Goal: Information Seeking & Learning: Check status

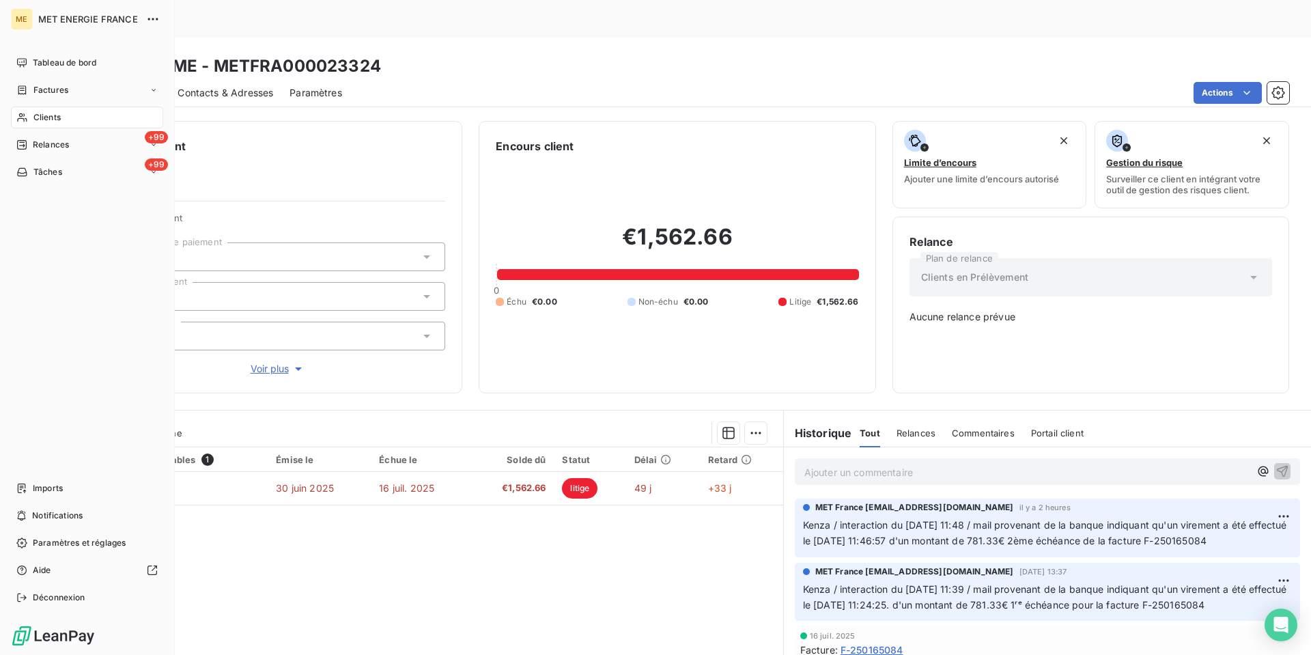
click at [25, 115] on icon at bounding box center [22, 117] width 12 height 11
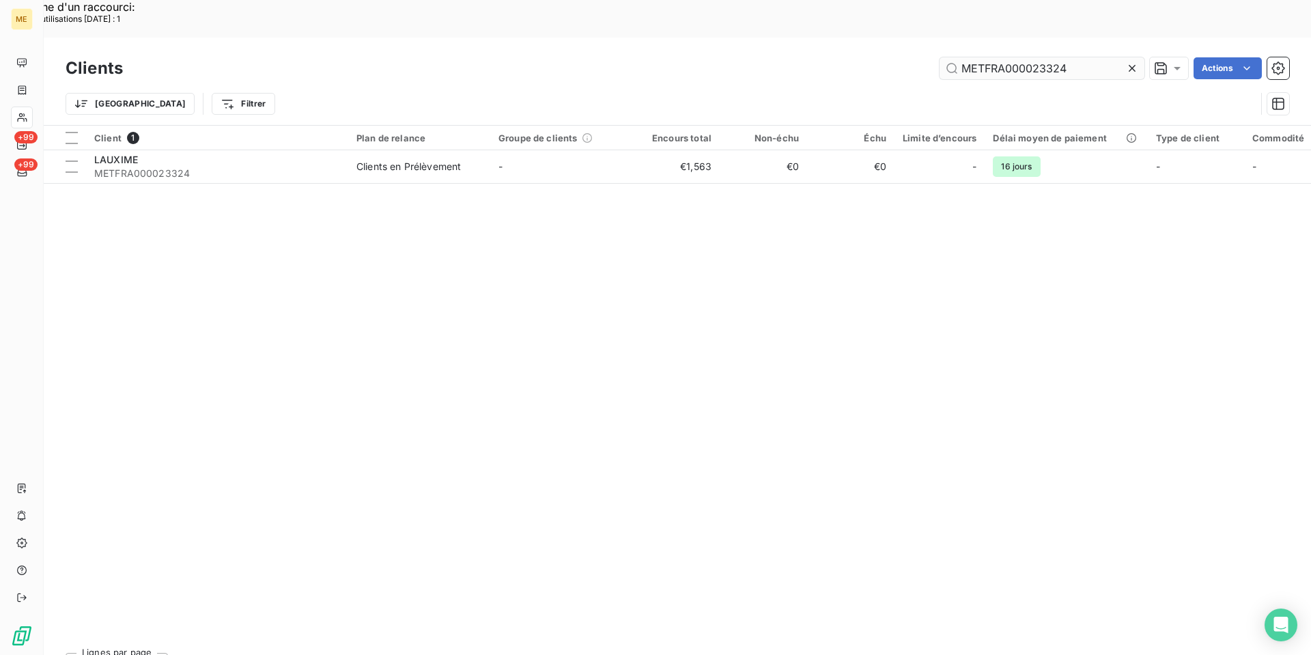
click at [1027, 57] on input "METFRA000023324" at bounding box center [1041, 68] width 205 height 22
click at [1026, 57] on input "METFRA000023324" at bounding box center [1041, 68] width 205 height 22
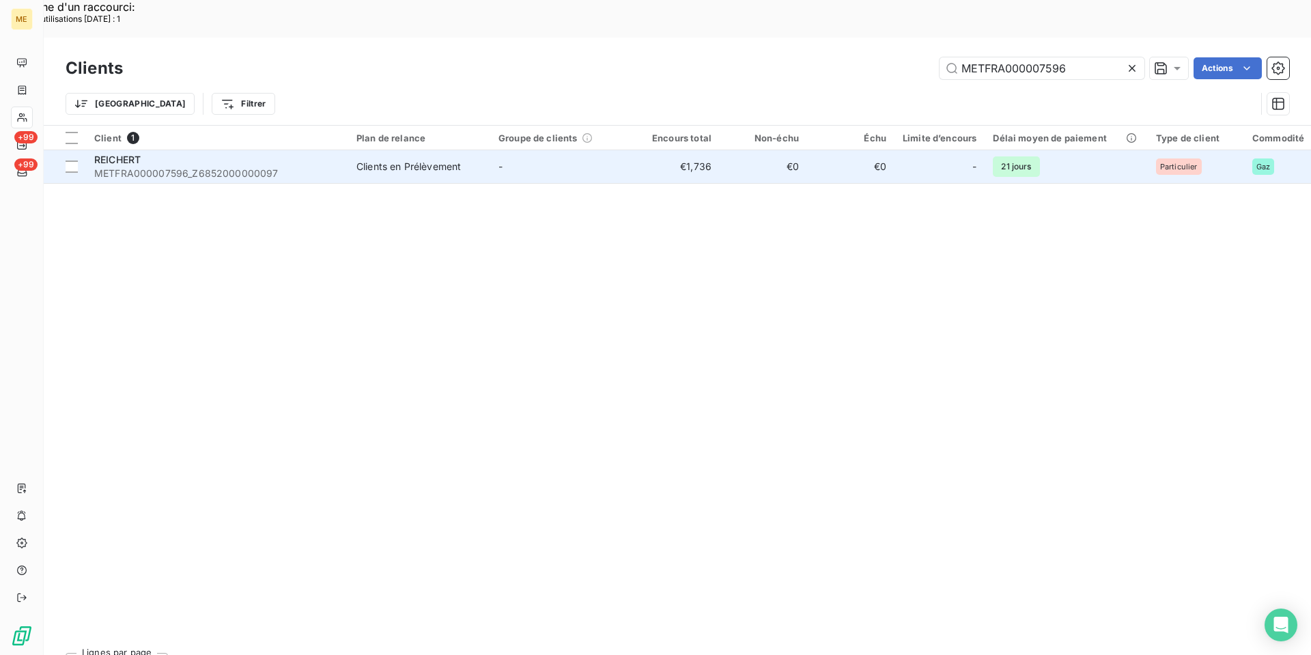
type input "METFRA000007596"
click at [238, 167] on span "METFRA000007596_Z6852000000097" at bounding box center [217, 174] width 246 height 14
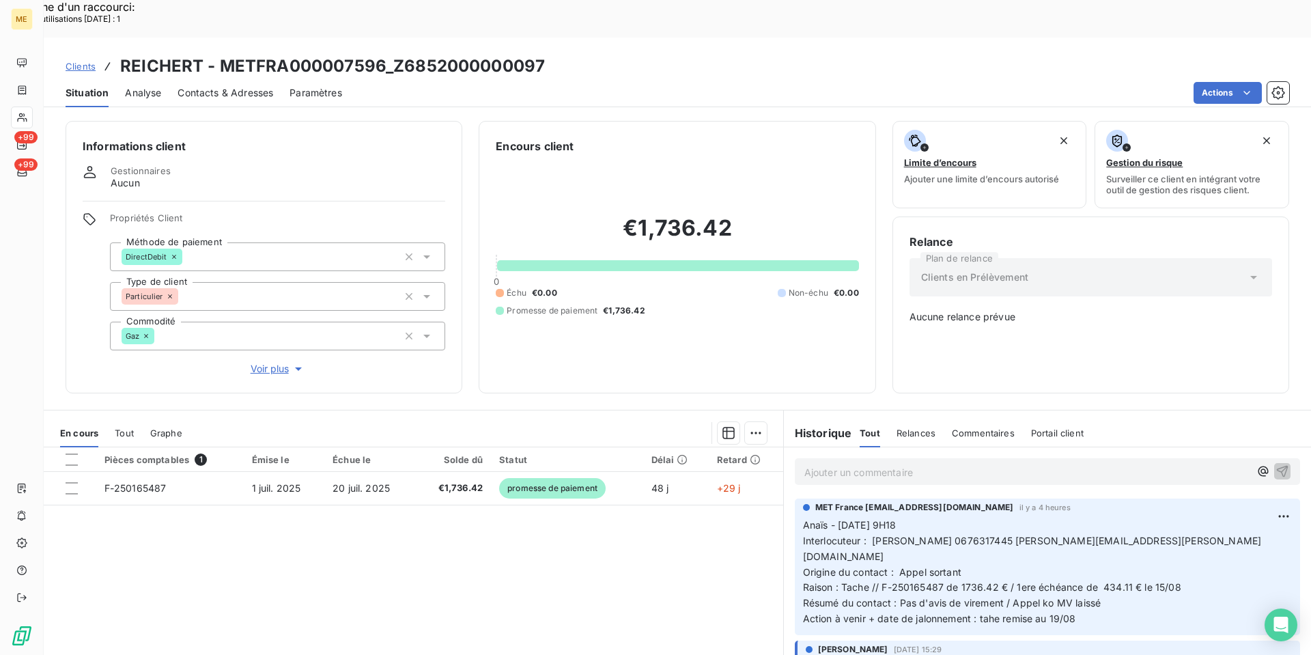
scroll to position [57, 0]
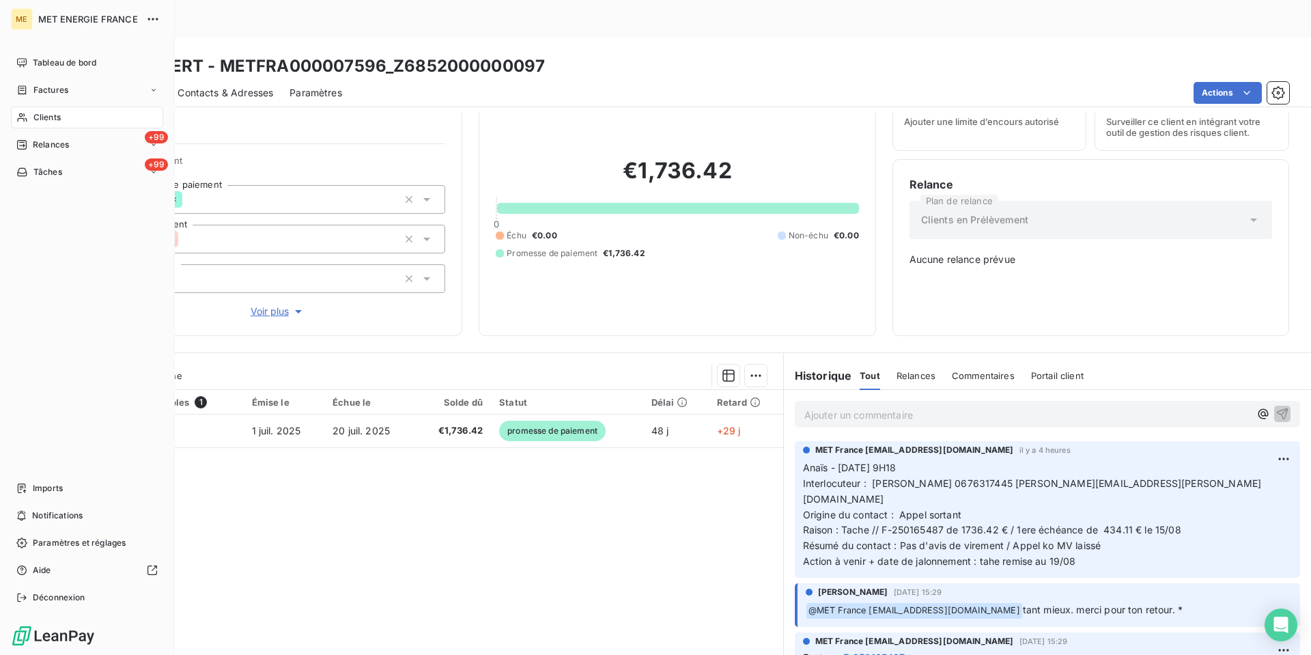
click at [31, 119] on div "Clients" at bounding box center [87, 117] width 152 height 22
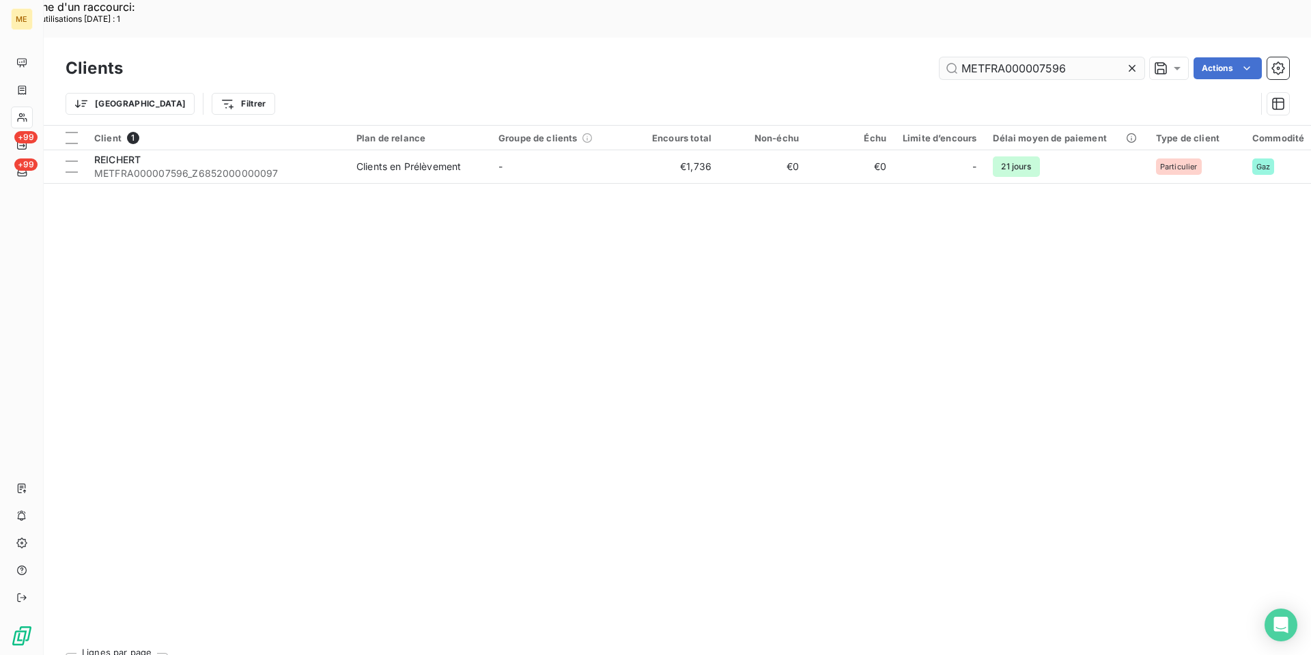
click at [1012, 57] on input "METFRA000007596" at bounding box center [1041, 68] width 205 height 22
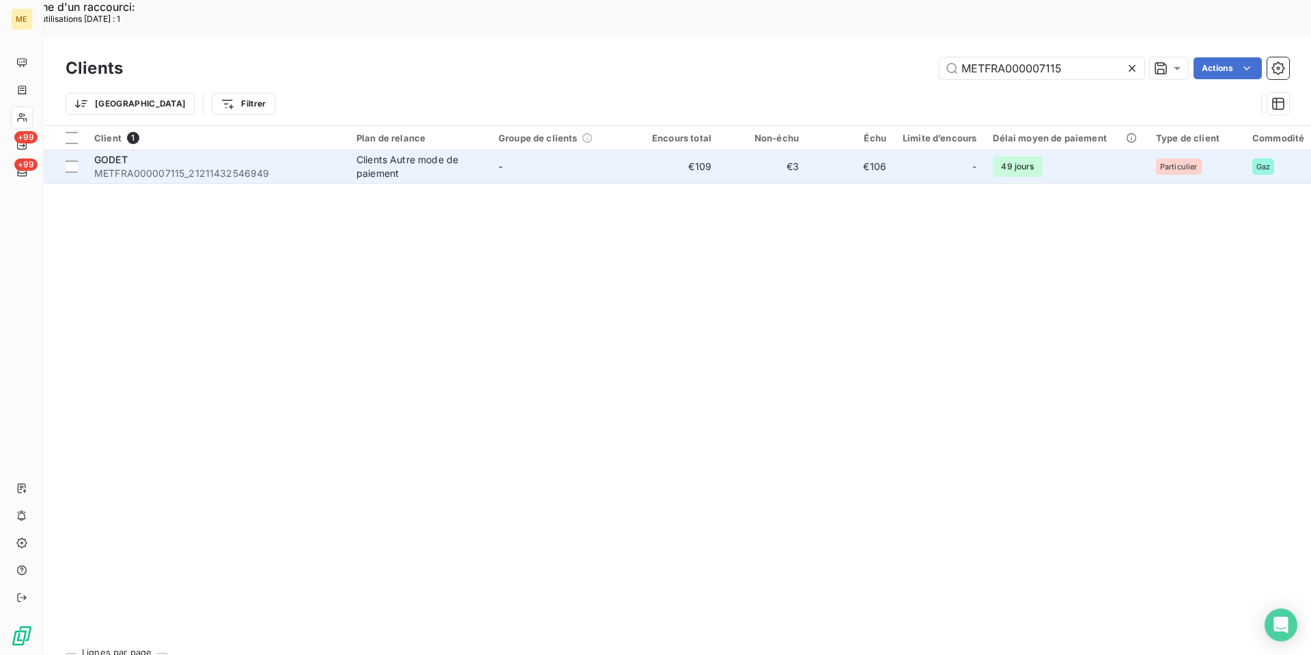
type input "METFRA000007115"
click at [180, 167] on span "METFRA000007115_21211432546949" at bounding box center [217, 174] width 246 height 14
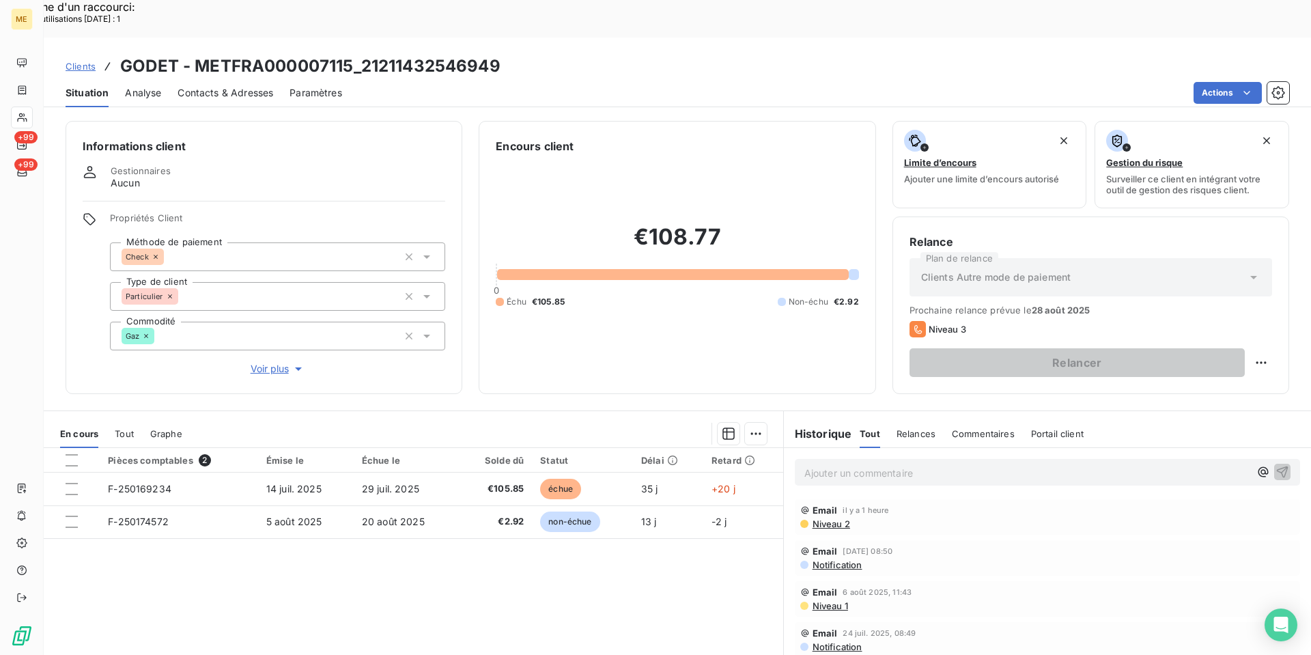
click at [900, 464] on p "Ajouter un commentaire ﻿" at bounding box center [1026, 472] width 445 height 17
click at [965, 464] on p "Kenza / interaction du" at bounding box center [1026, 472] width 445 height 16
click at [1011, 464] on p "Kenza / interaction du [DATE] 13:05" at bounding box center [1026, 472] width 445 height 16
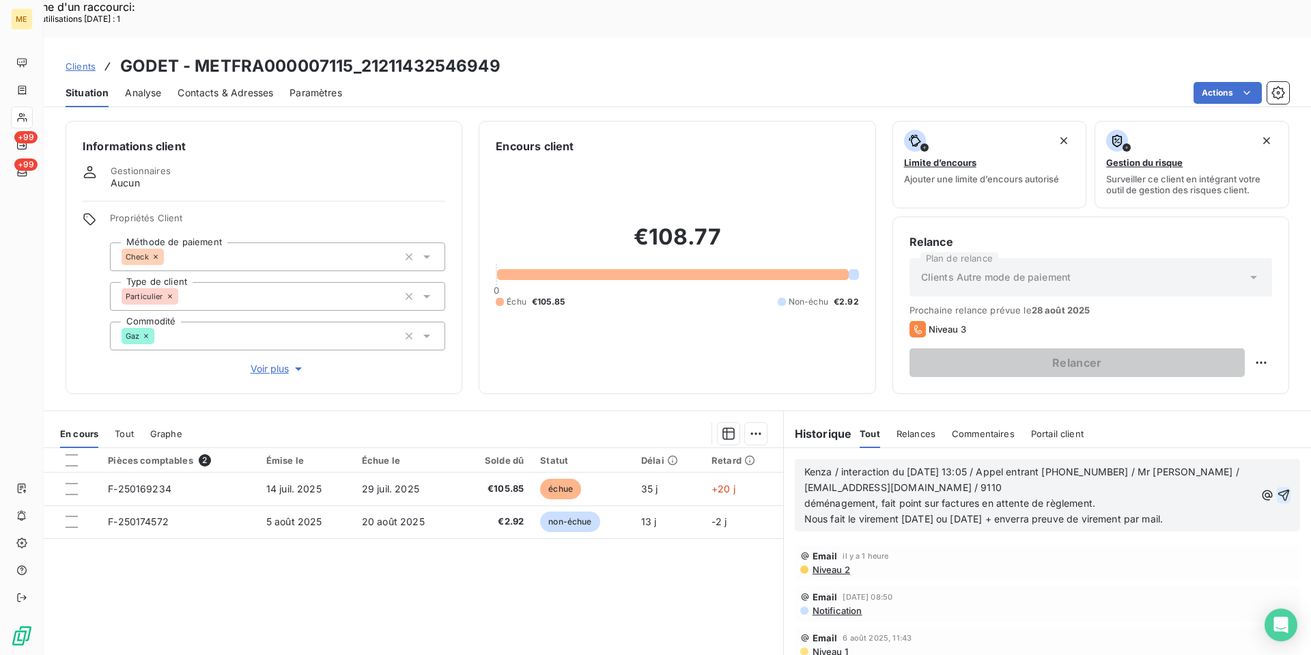
click at [1276, 487] on button "button" at bounding box center [1283, 495] width 14 height 16
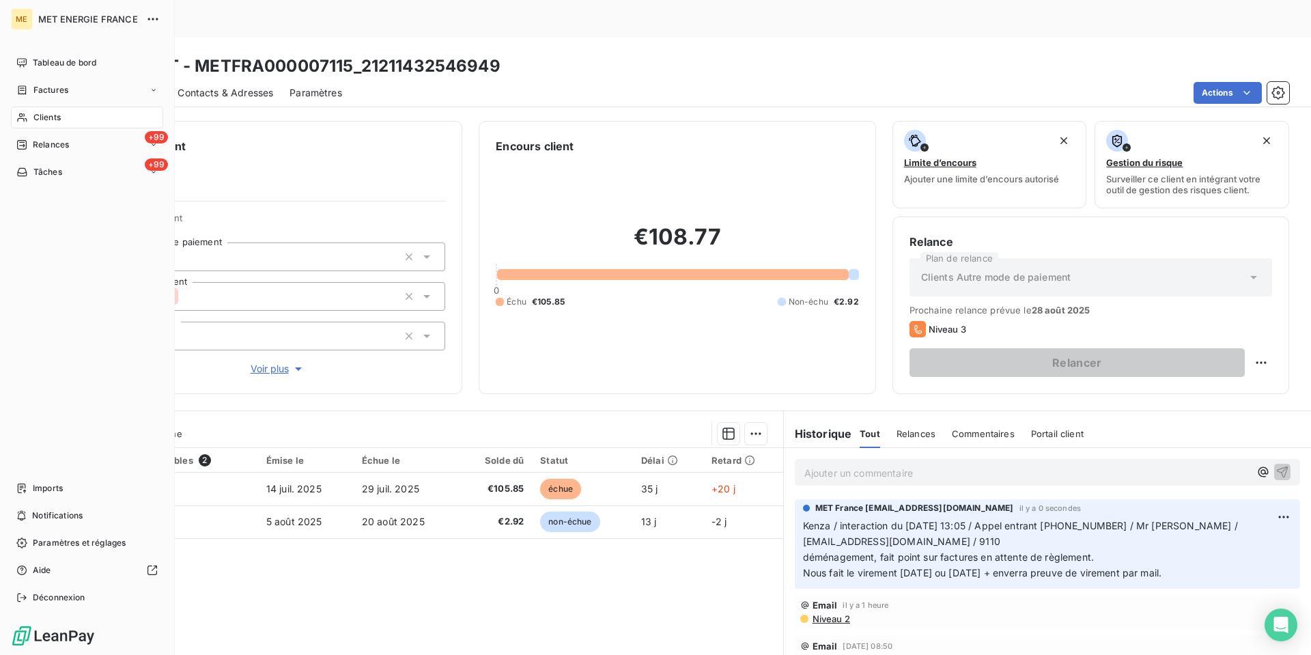
click at [53, 117] on span "Clients" at bounding box center [46, 117] width 27 height 12
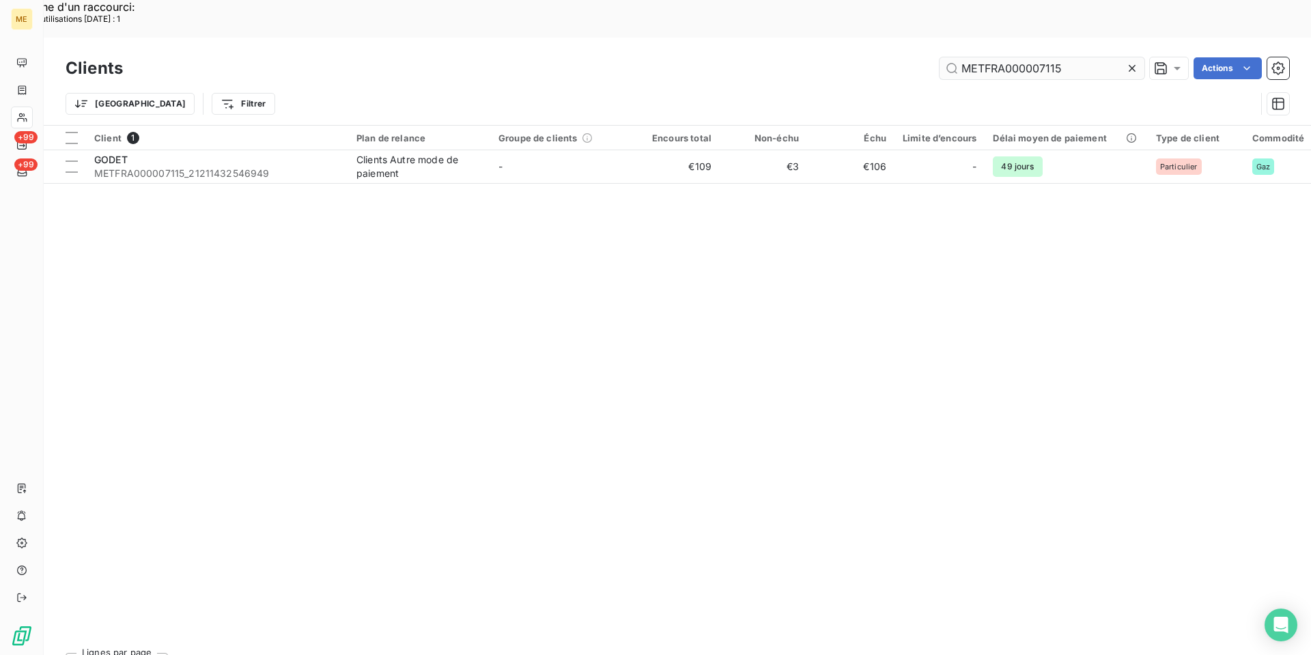
click at [1044, 57] on input "METFRA000007115" at bounding box center [1041, 68] width 205 height 22
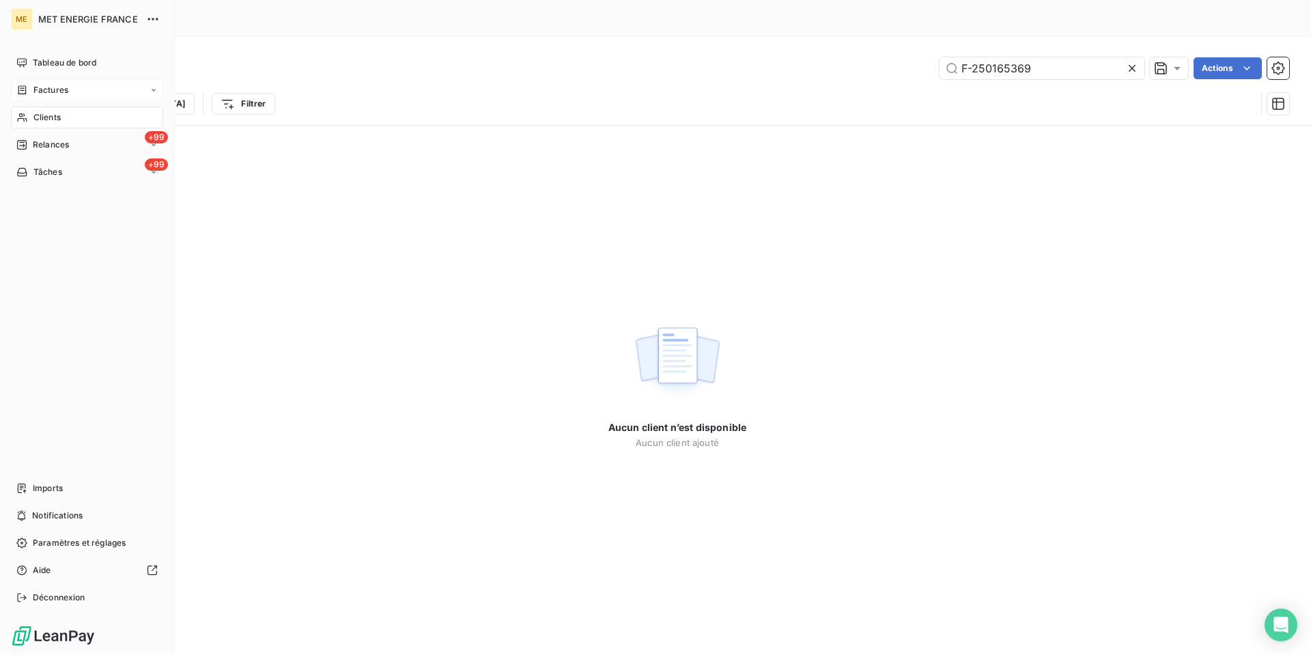
type input "F-250165369"
click at [16, 89] on icon at bounding box center [22, 90] width 12 height 11
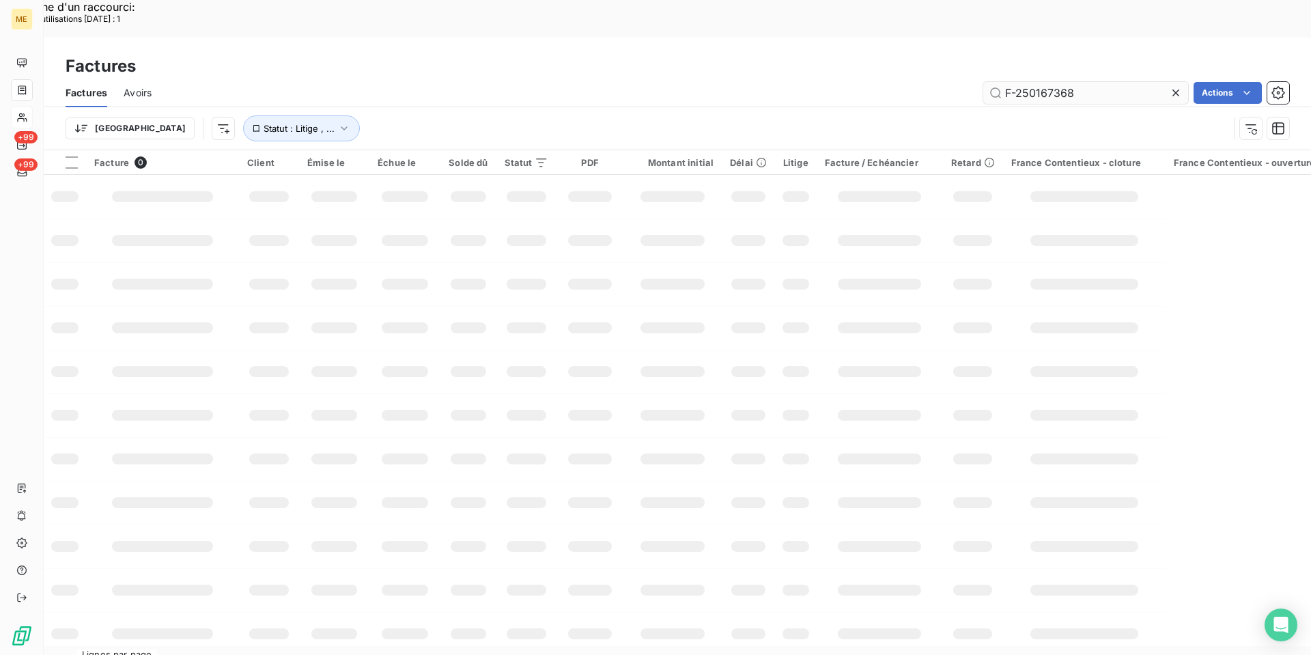
click at [1066, 82] on input "F-250167368" at bounding box center [1085, 93] width 205 height 22
click at [1104, 82] on input "F-250167368" at bounding box center [1085, 93] width 205 height 22
click at [1036, 82] on input "F-250167368" at bounding box center [1085, 93] width 205 height 22
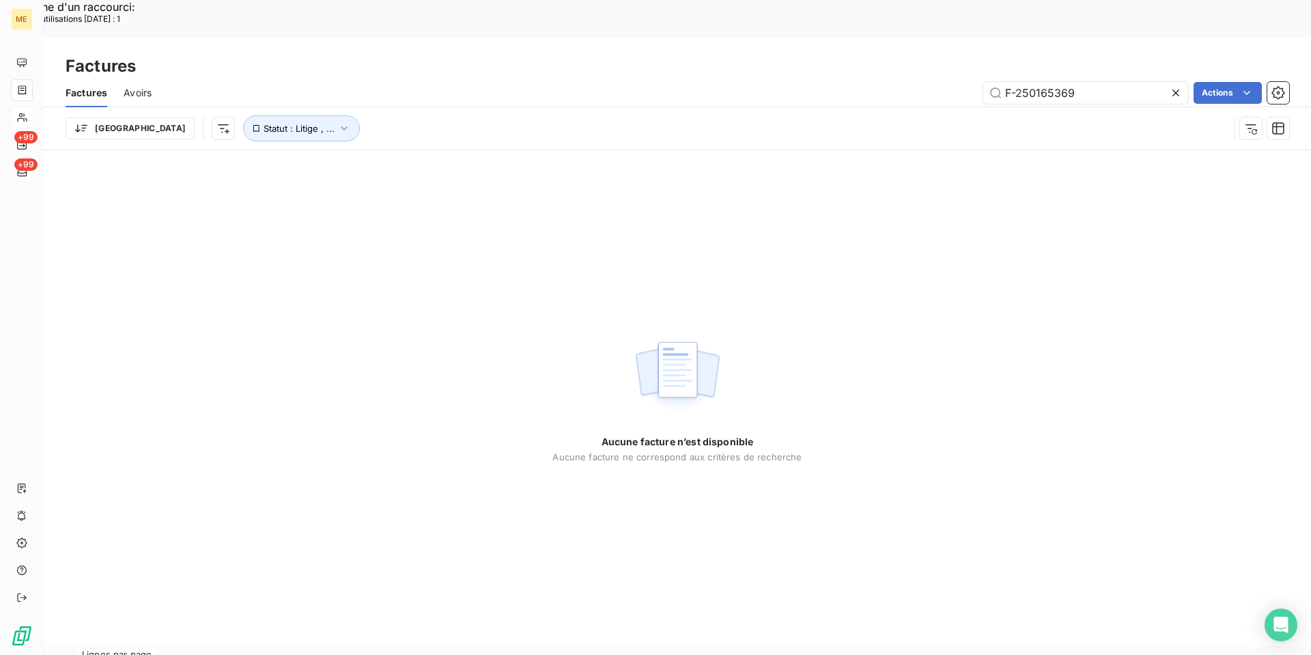
click at [512, 225] on div "Aucune facture n’est disponible Aucune facture ne correspond aux critères de re…" at bounding box center [677, 398] width 1267 height 496
click at [1054, 82] on input "F-250165369" at bounding box center [1085, 93] width 205 height 22
click at [1008, 82] on input "F-250165369" at bounding box center [1085, 93] width 205 height 22
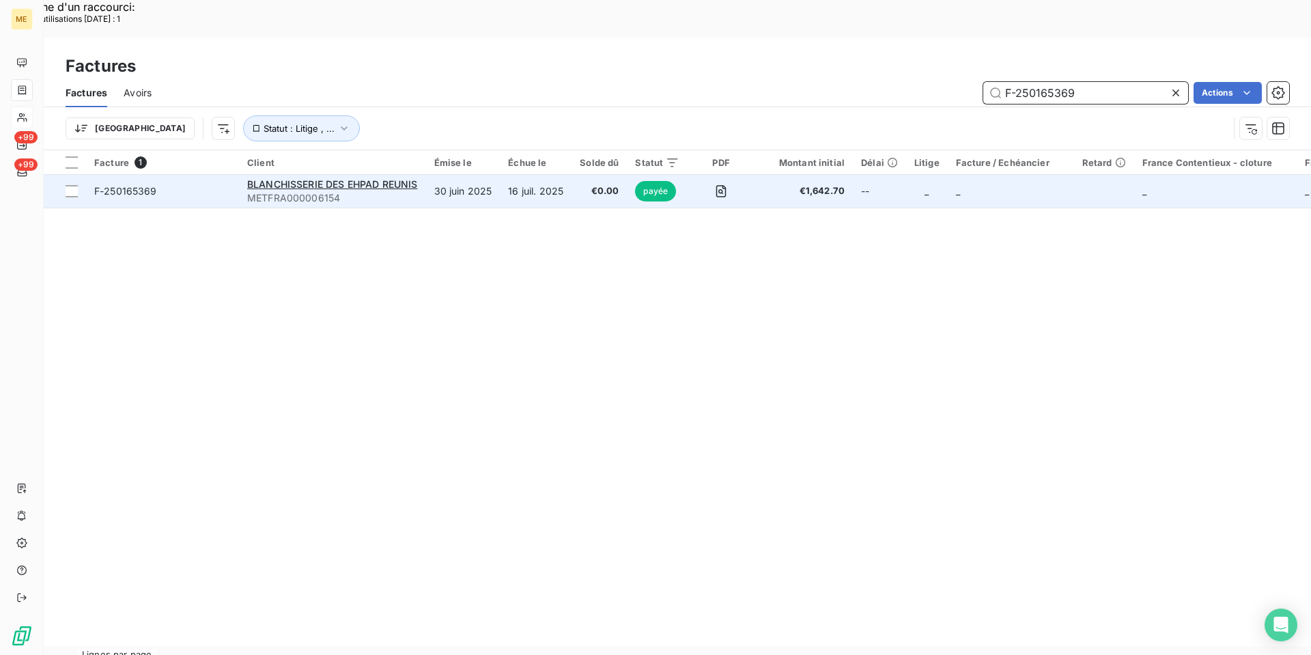
type input "F-250165369"
click at [203, 175] on td "F-250165369" at bounding box center [162, 191] width 153 height 33
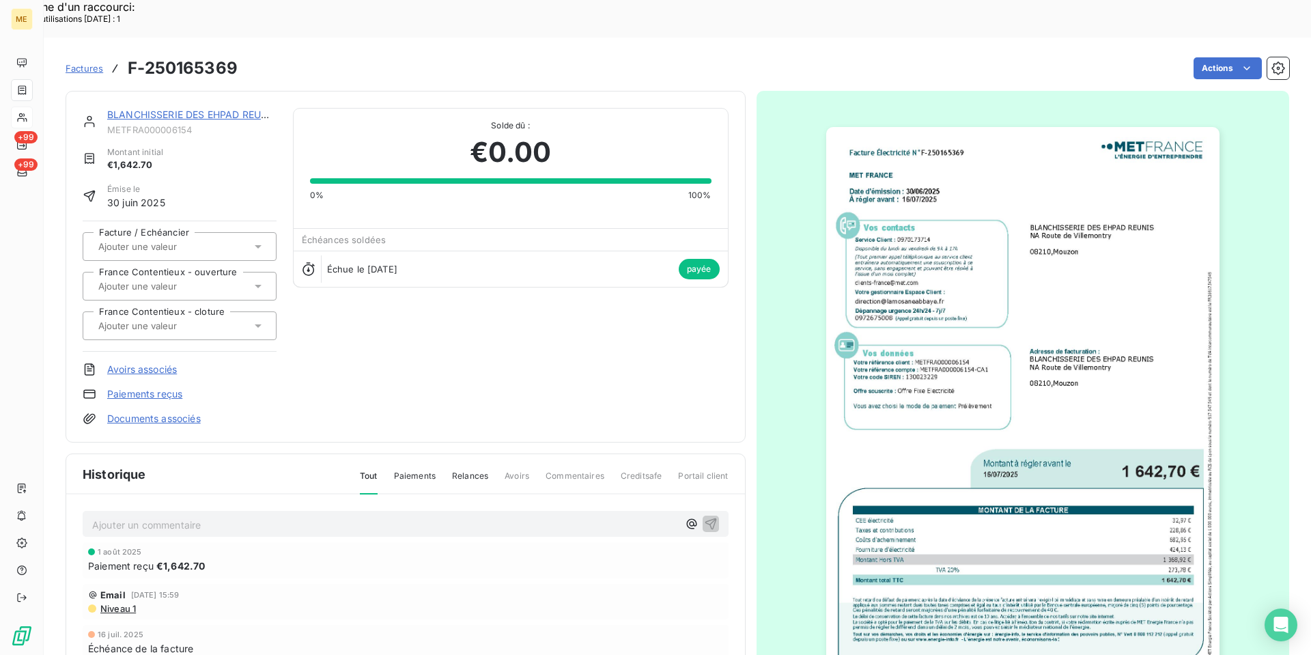
click at [233, 109] on link "BLANCHISSERIE DES EHPAD REUNIS" at bounding box center [192, 115] width 171 height 12
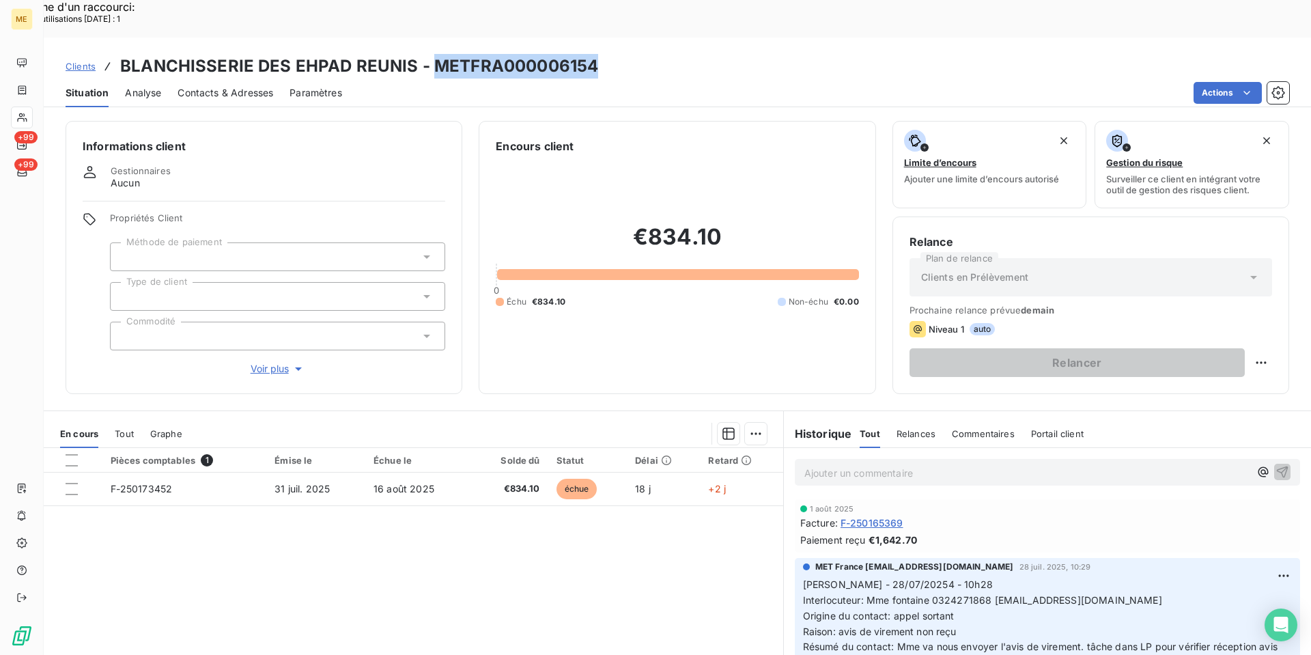
copy h3 "METFRA000006154"
drag, startPoint x: 616, startPoint y: 26, endPoint x: 431, endPoint y: 33, distance: 184.4
click at [431, 54] on div "Clients BLANCHISSERIE DES EHPAD REUNIS - METFRA000006154" at bounding box center [677, 66] width 1267 height 25
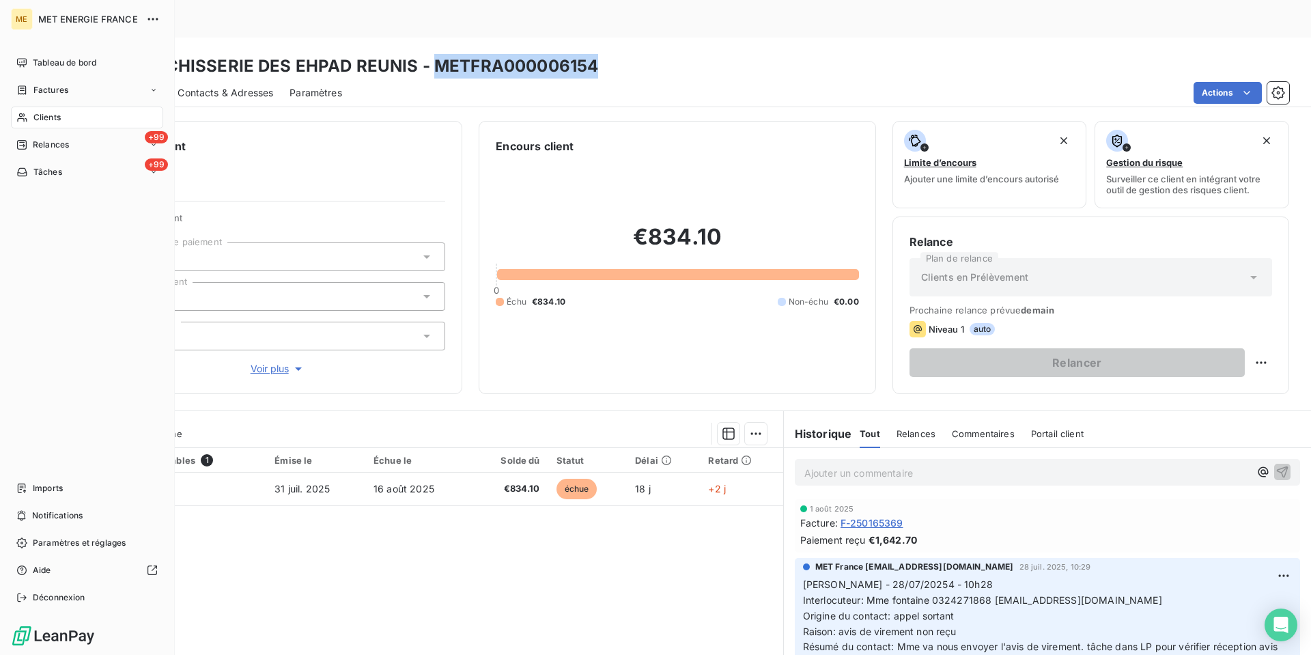
click at [29, 117] on div "Clients" at bounding box center [87, 117] width 152 height 22
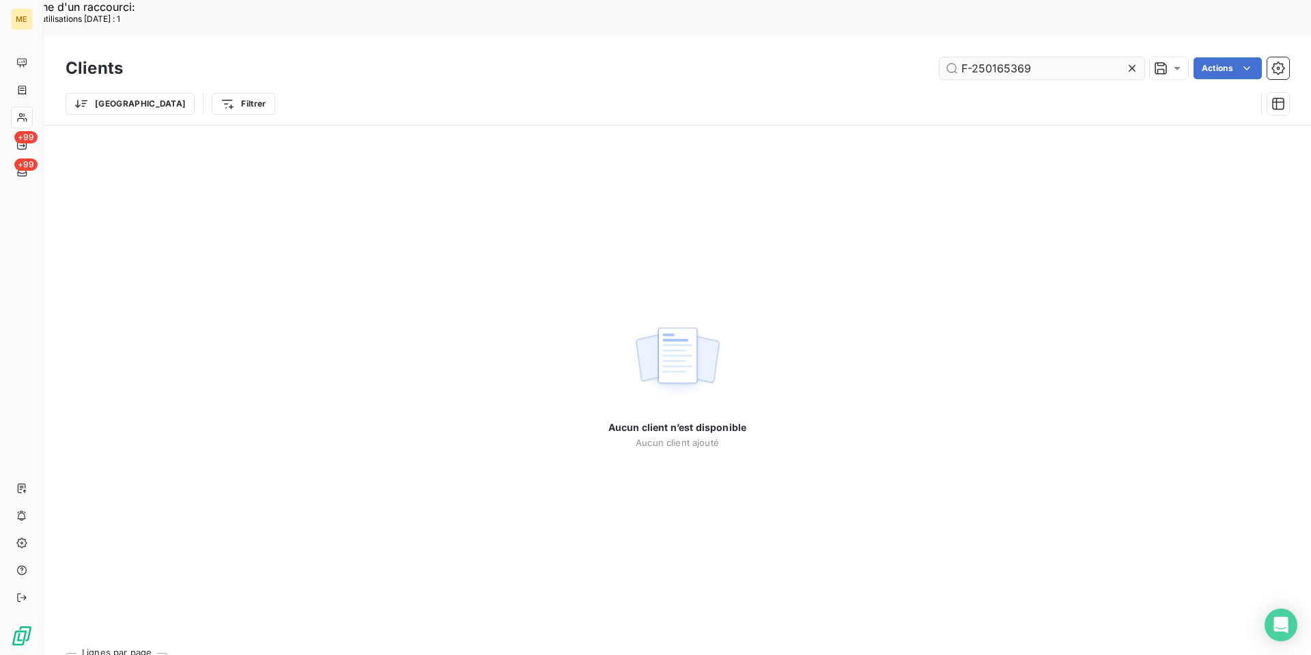
click at [983, 57] on input "F-250165369" at bounding box center [1041, 68] width 205 height 22
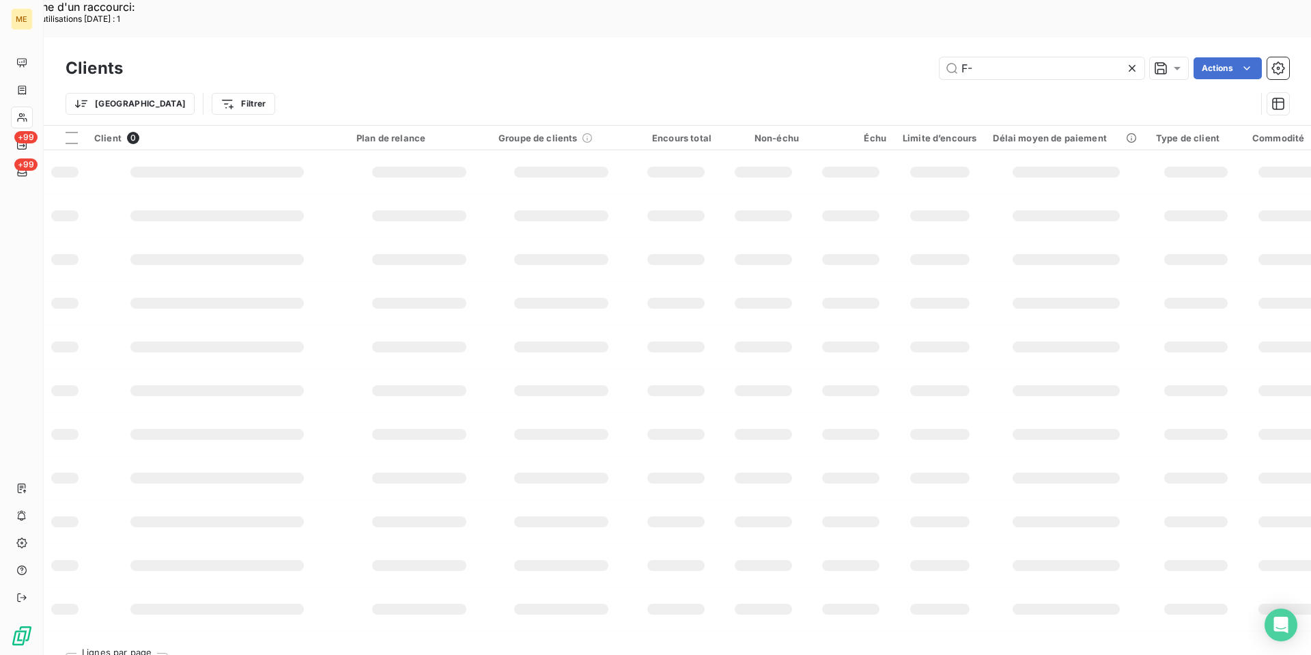
type input "F"
type input "METFRA000018520"
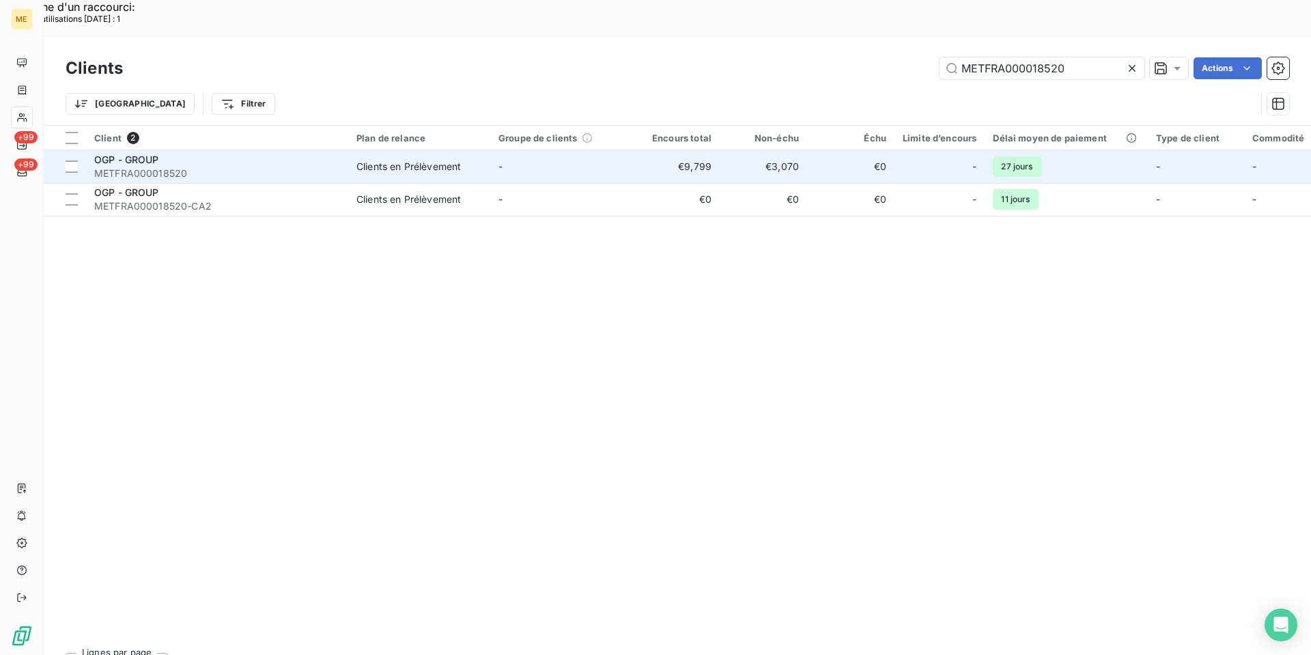
click at [239, 167] on span "METFRA000018520" at bounding box center [217, 174] width 246 height 14
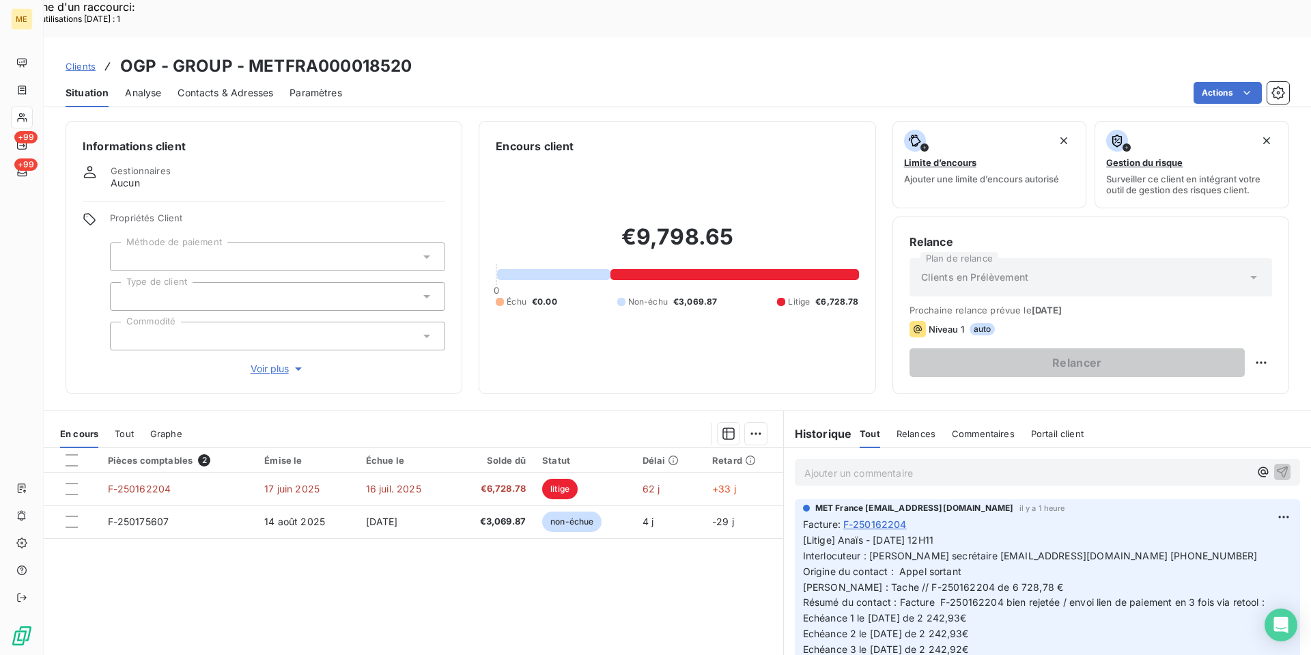
scroll to position [68, 0]
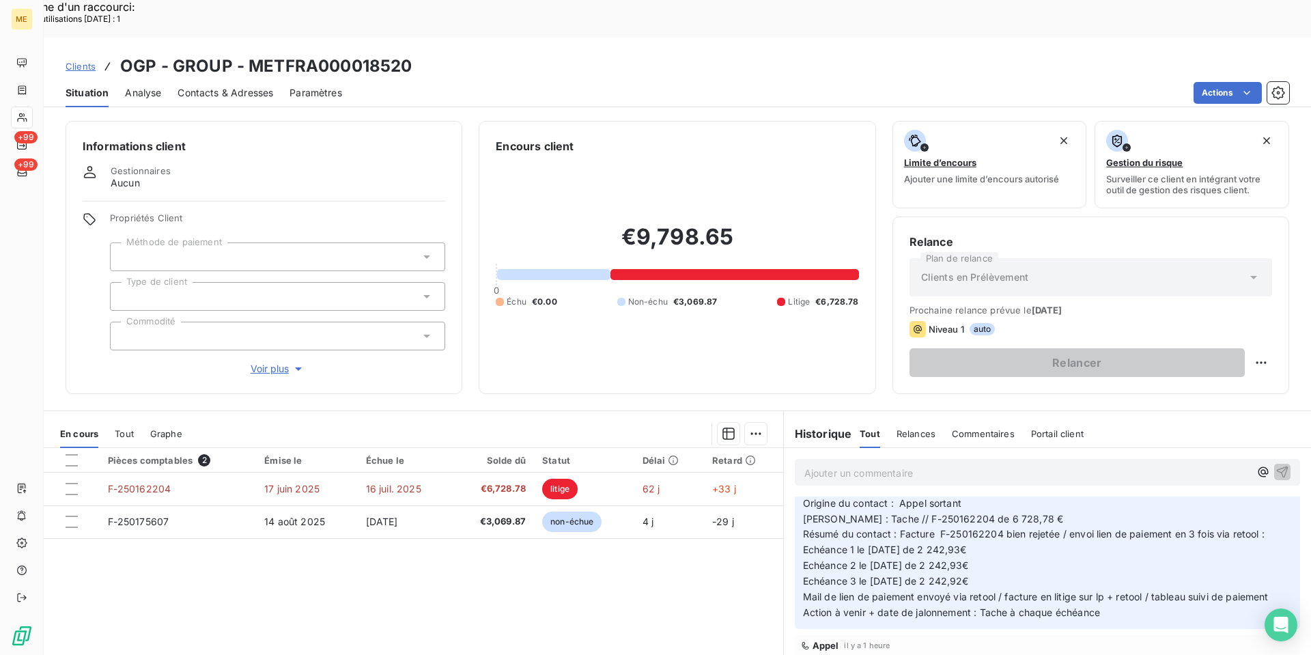
click at [1008, 538] on p "[Litige] Anaïs - [DATE] 12H11 Interlocuteur : [PERSON_NAME] secrétaire [EMAIL_A…" at bounding box center [1047, 542] width 489 height 156
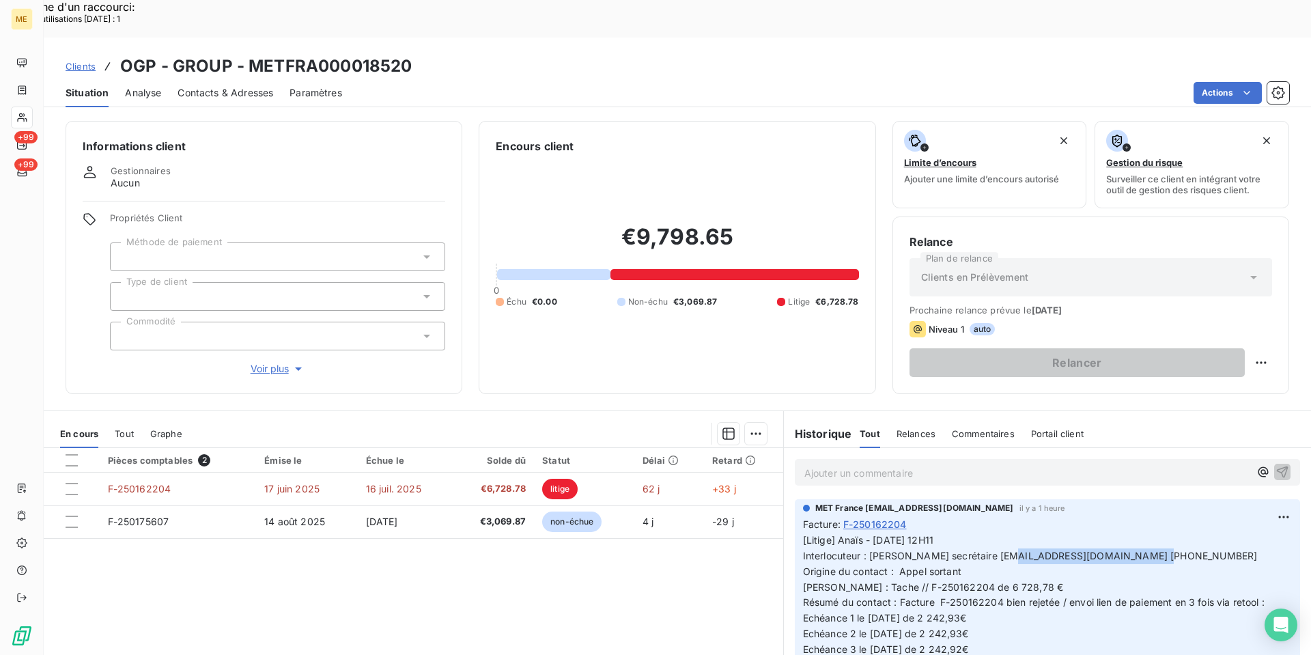
copy span "[EMAIL_ADDRESS][DOMAIN_NAME]"
drag, startPoint x: 1116, startPoint y: 514, endPoint x: 994, endPoint y: 516, distance: 122.2
click at [981, 534] on span "[Litige] Anaïs - [DATE] 12H11 Interlocuteur : [PERSON_NAME] secrétaire [EMAIL_A…" at bounding box center [1036, 610] width 466 height 152
copy span "615531224"
drag, startPoint x: 1180, startPoint y: 517, endPoint x: 1124, endPoint y: 517, distance: 56.0
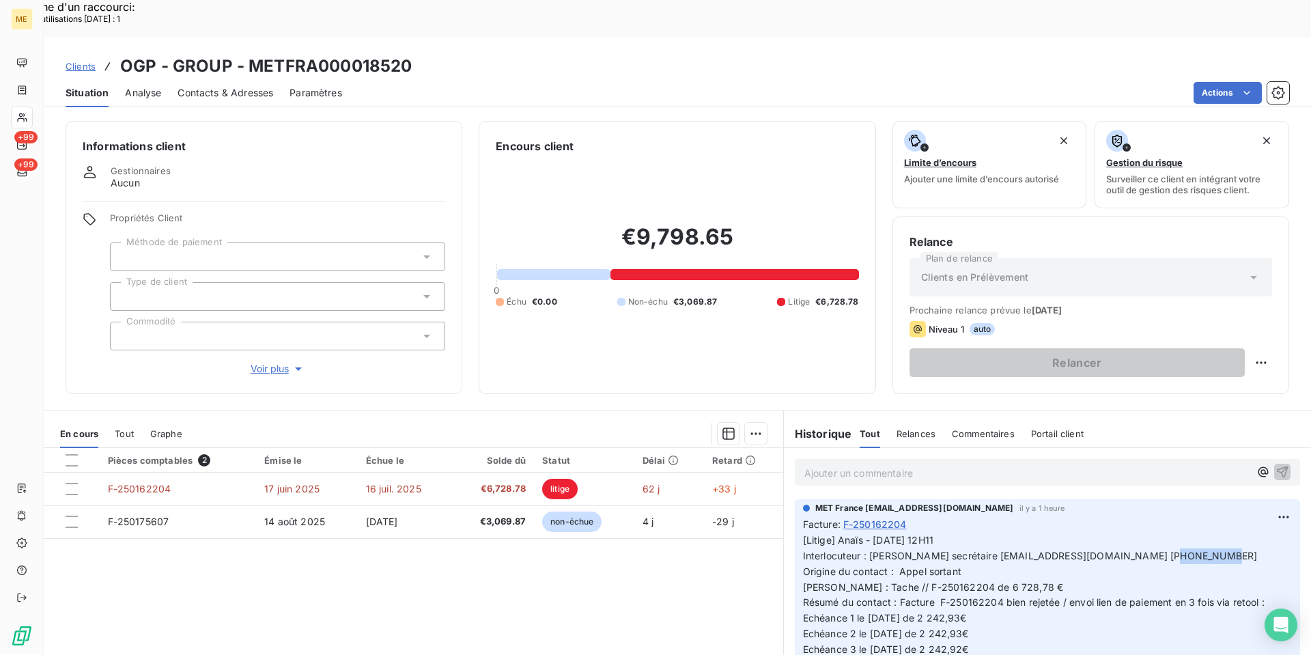
click at [1124, 532] on p "[Litige] Anaïs - [DATE] 12H11 Interlocuteur : [PERSON_NAME] secrétaire [EMAIL_A…" at bounding box center [1047, 610] width 489 height 156
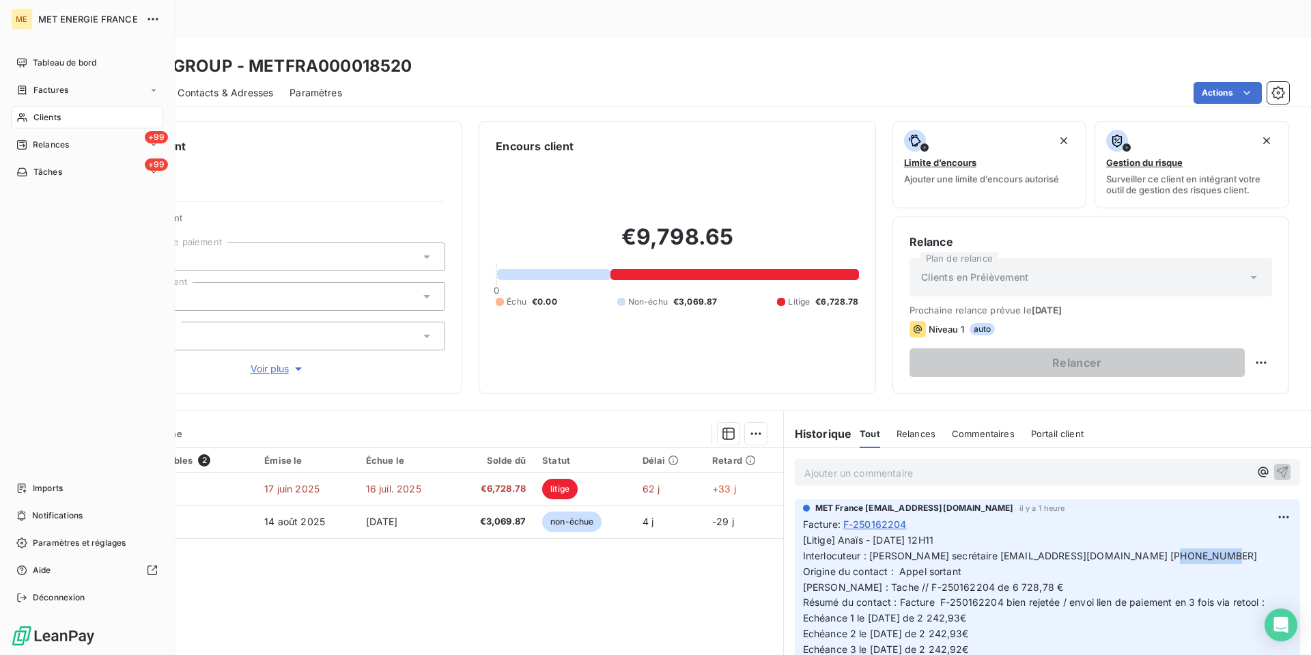
drag, startPoint x: 59, startPoint y: 114, endPoint x: 131, endPoint y: 104, distance: 73.0
click at [59, 114] on span "Clients" at bounding box center [46, 117] width 27 height 12
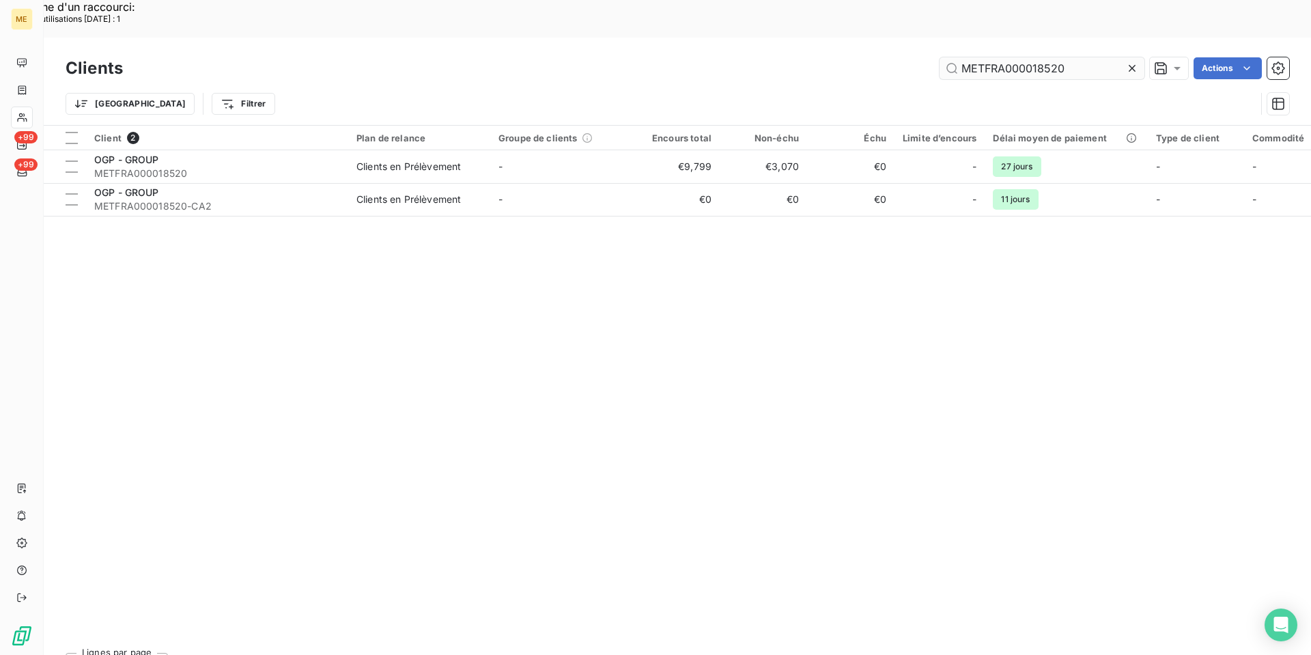
click at [1027, 57] on input "METFRA000018520" at bounding box center [1041, 68] width 205 height 22
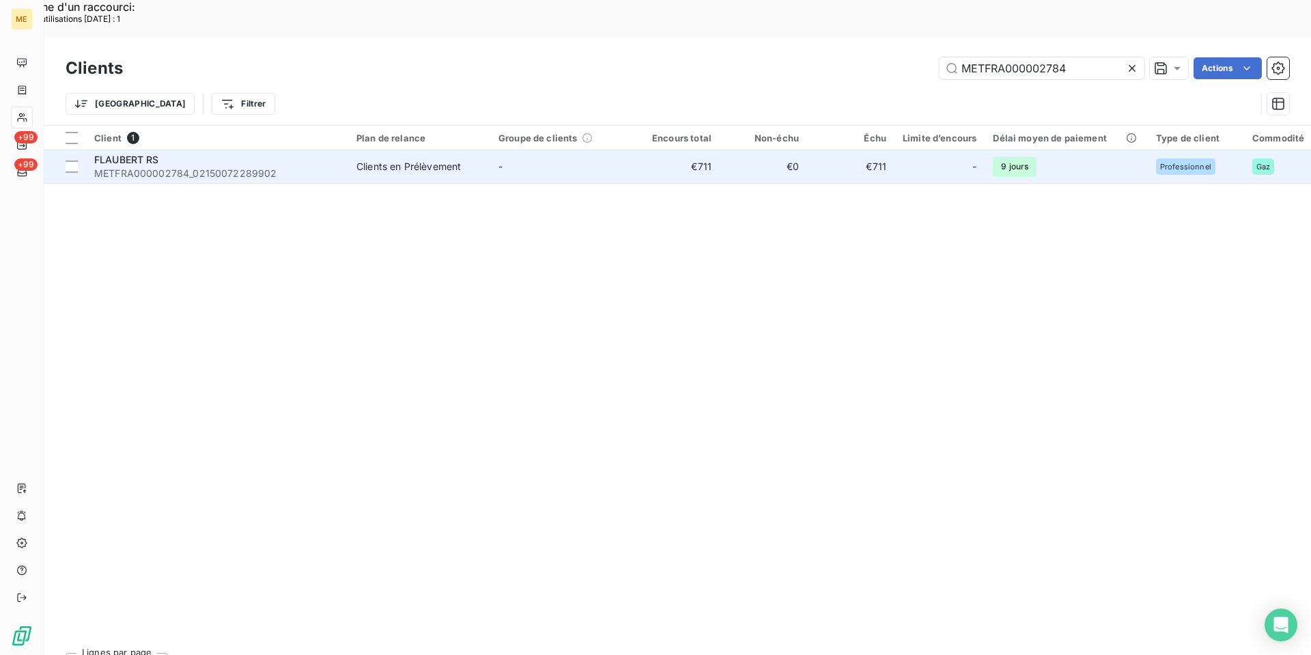
type input "METFRA000002784"
click at [246, 167] on span "METFRA000002784_02150072289902" at bounding box center [217, 174] width 246 height 14
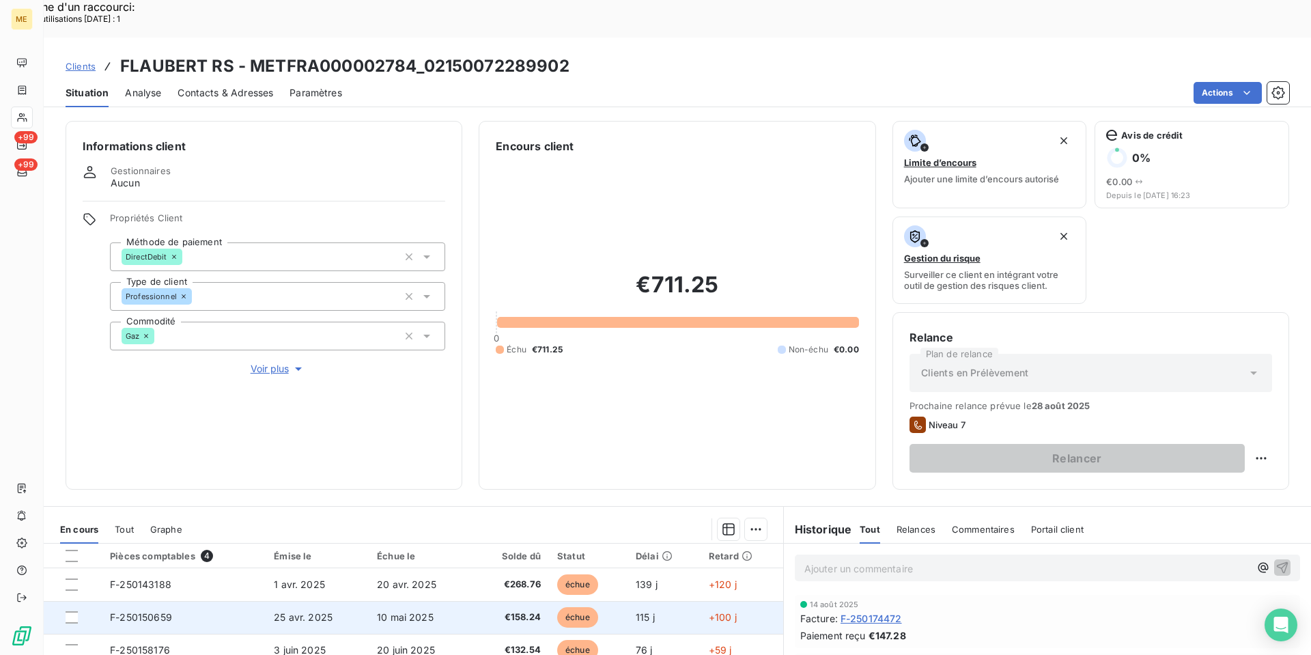
scroll to position [155, 0]
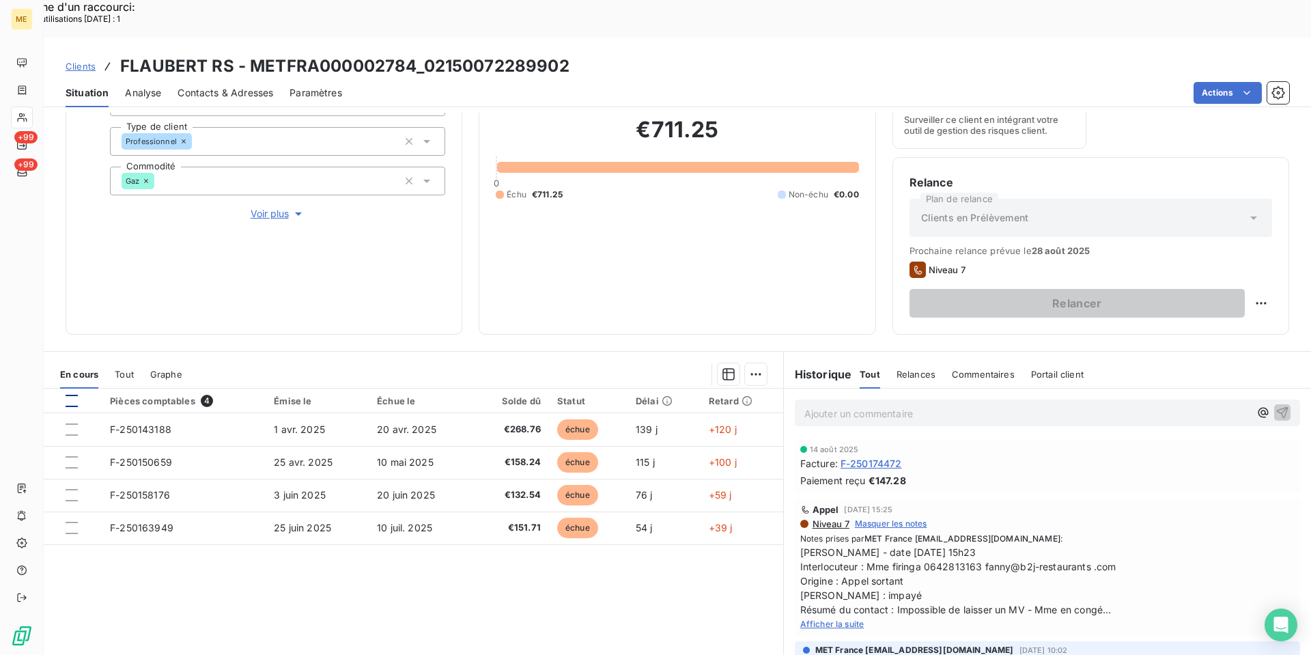
click at [70, 395] on div at bounding box center [72, 401] width 12 height 12
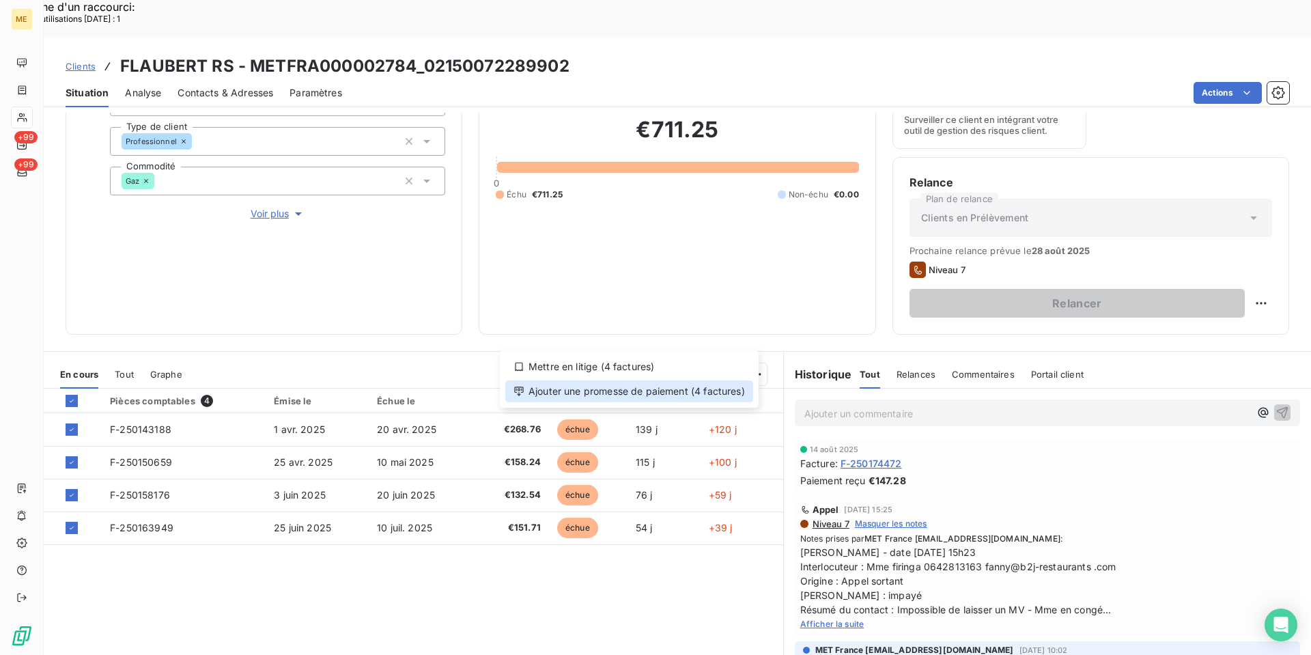
click at [730, 384] on div "Ajouter une promesse de paiement (4 factures)" at bounding box center [629, 391] width 248 height 22
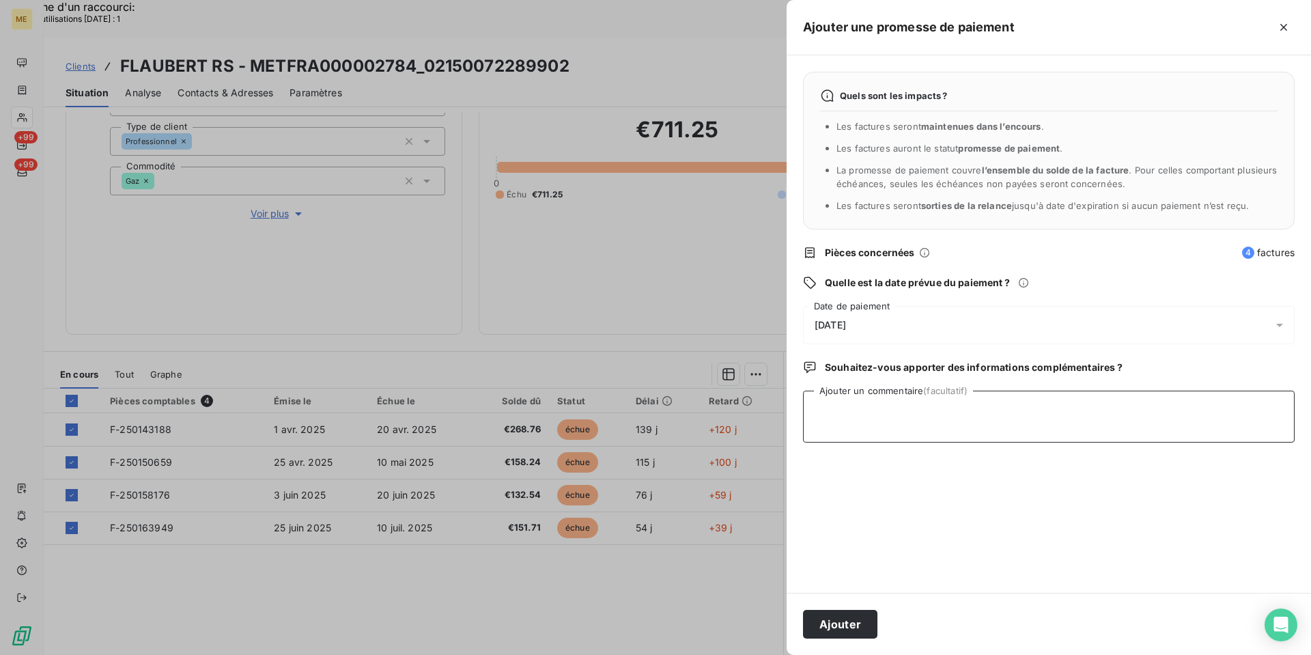
click at [975, 410] on textarea "Ajouter un commentaire (facultatif)" at bounding box center [1048, 416] width 491 height 52
paste textarea "[DATE] 10:32"
click at [1255, 403] on textarea "Kenza / interaction du [DATE] 10:32/ avis de virement d'un montant de 711.25€ e…" at bounding box center [1048, 416] width 491 height 52
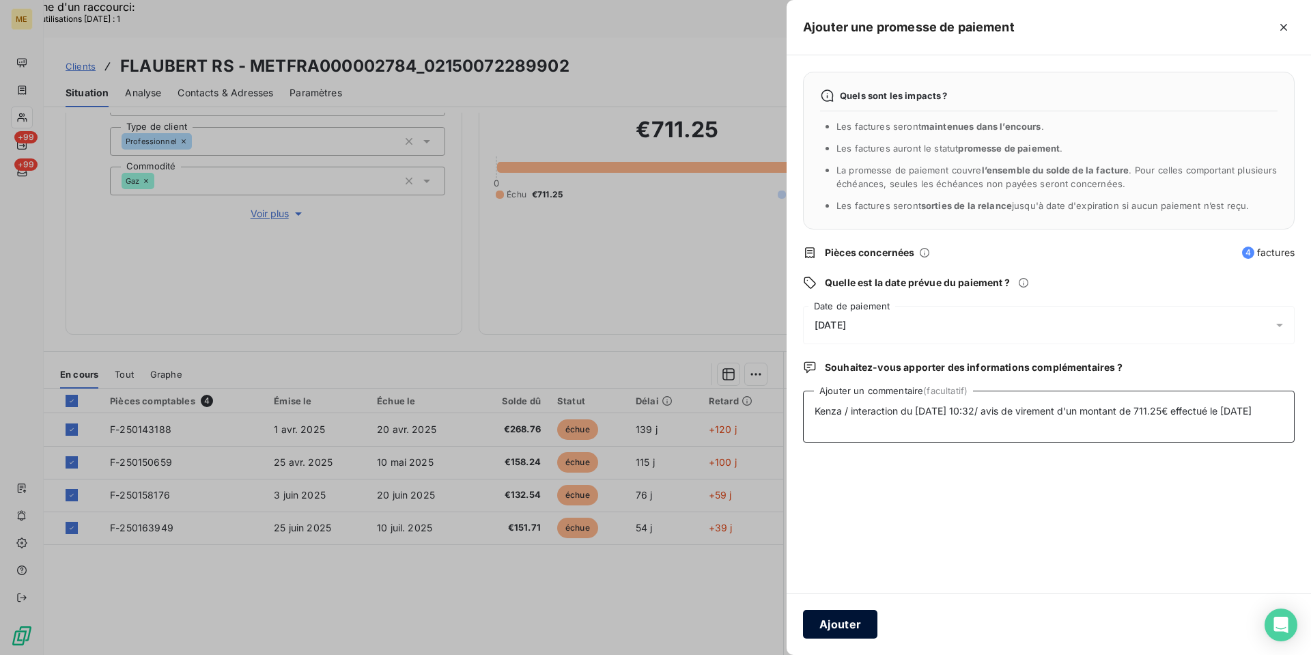
type textarea "Kenza / interaction du [DATE] 10:32/ avis de virement d'un montant de 711.25€ e…"
click at [862, 616] on button "Ajouter" at bounding box center [840, 624] width 74 height 29
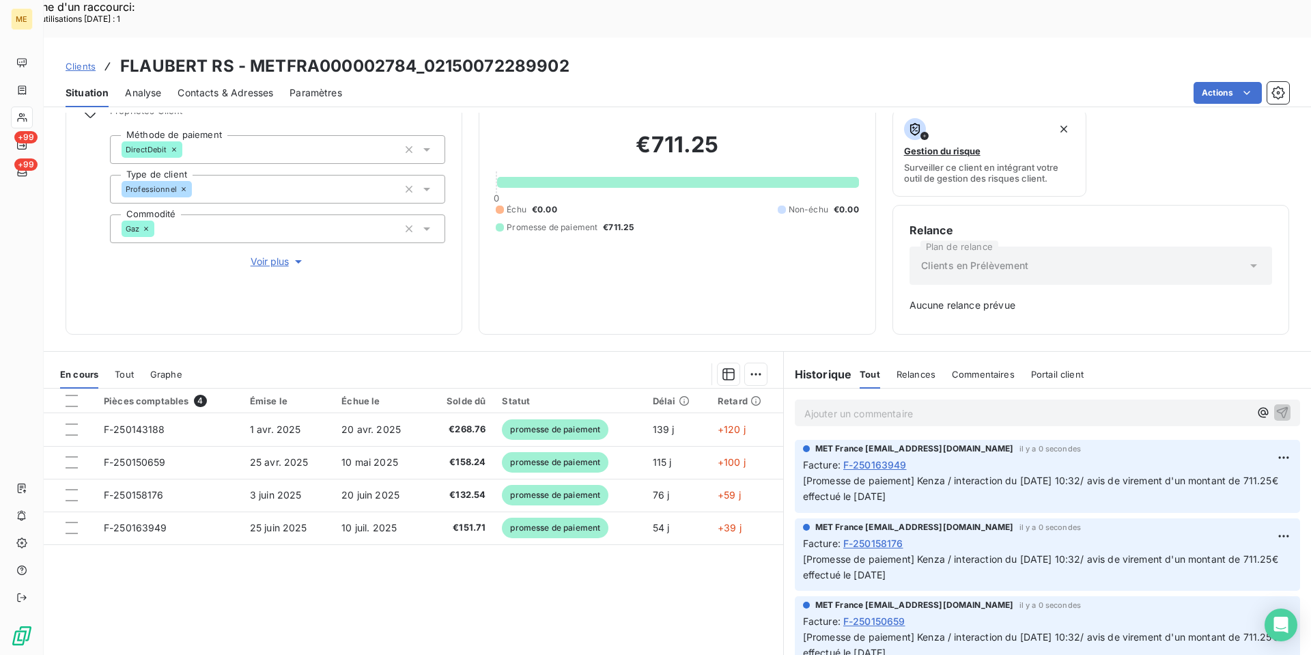
scroll to position [107, 0]
copy span "Kenza / interaction du [DATE] 10:32/ avis de virement d'un montant de 711.25€ e…"
drag, startPoint x: 913, startPoint y: 439, endPoint x: 941, endPoint y: 455, distance: 33.0
click at [941, 473] on p "[Promesse de paiement] Kenza / interaction du [DATE] 10:32/ avis de virement d'…" at bounding box center [1047, 488] width 489 height 31
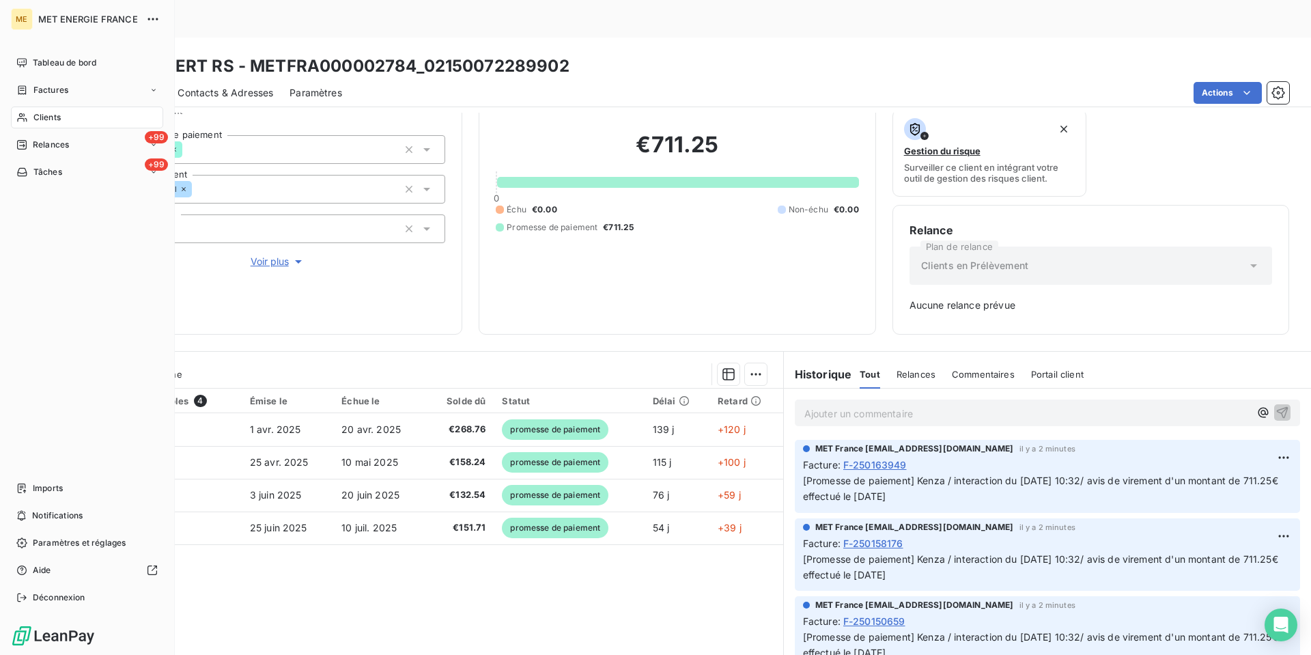
click at [27, 117] on icon at bounding box center [22, 117] width 12 height 11
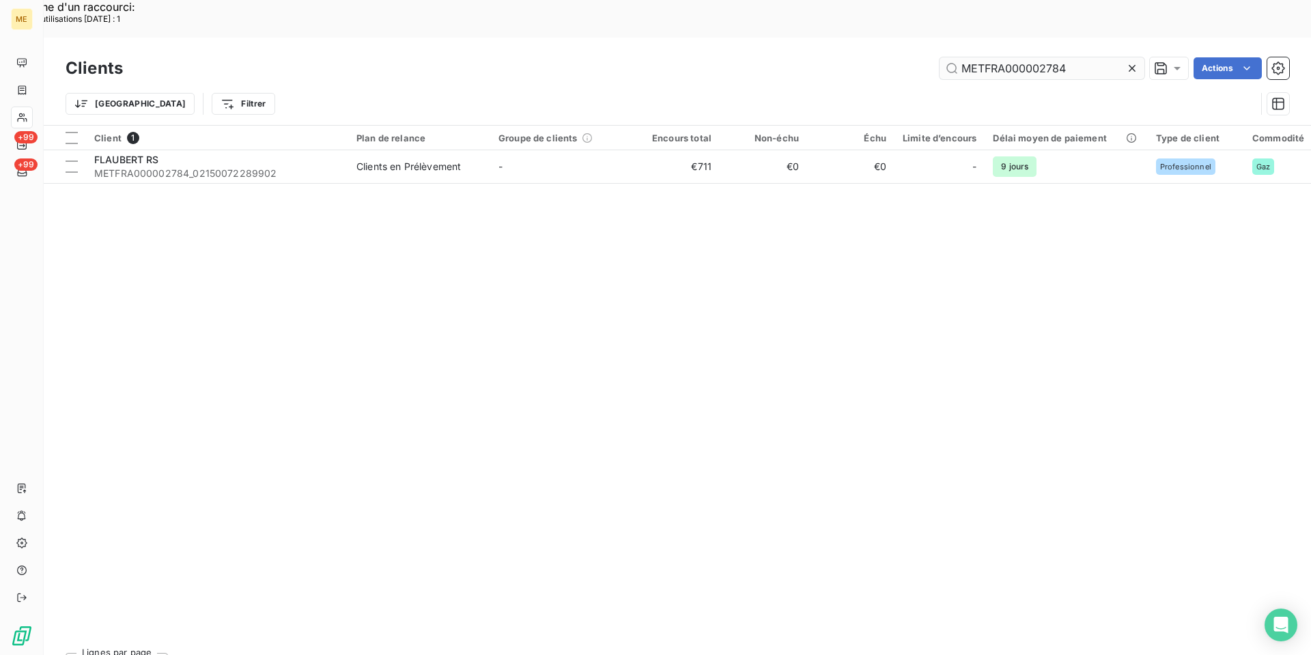
click at [999, 57] on input "METFRA000002784" at bounding box center [1041, 68] width 205 height 22
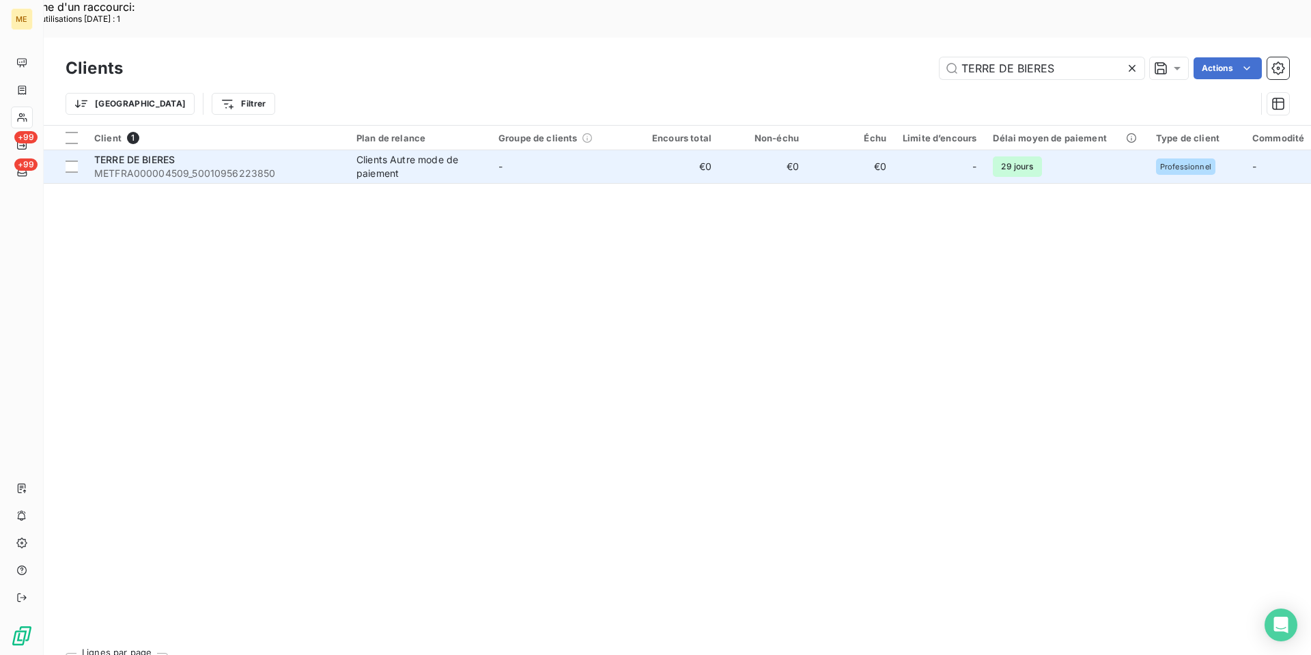
type input "TERRE DE BIERES"
click at [181, 150] on td "TERRE DE BIERES METFRA000004509_50010956223850" at bounding box center [217, 166] width 262 height 33
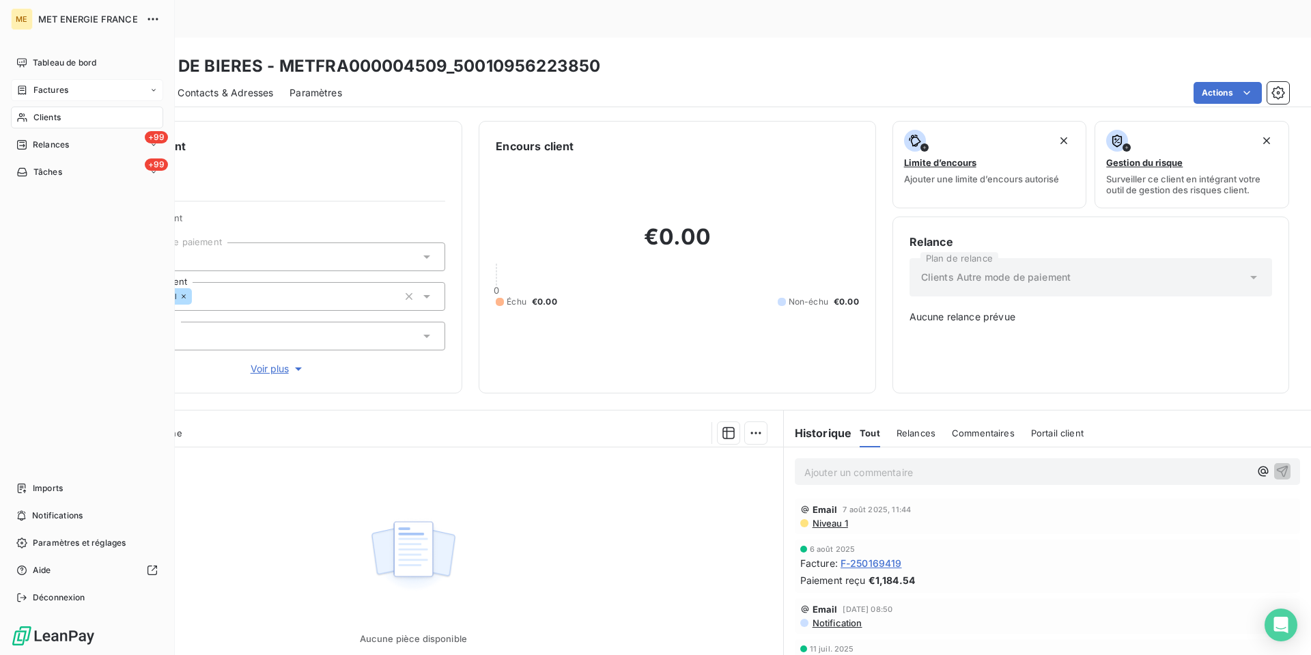
click at [40, 81] on div "Factures" at bounding box center [87, 90] width 152 height 22
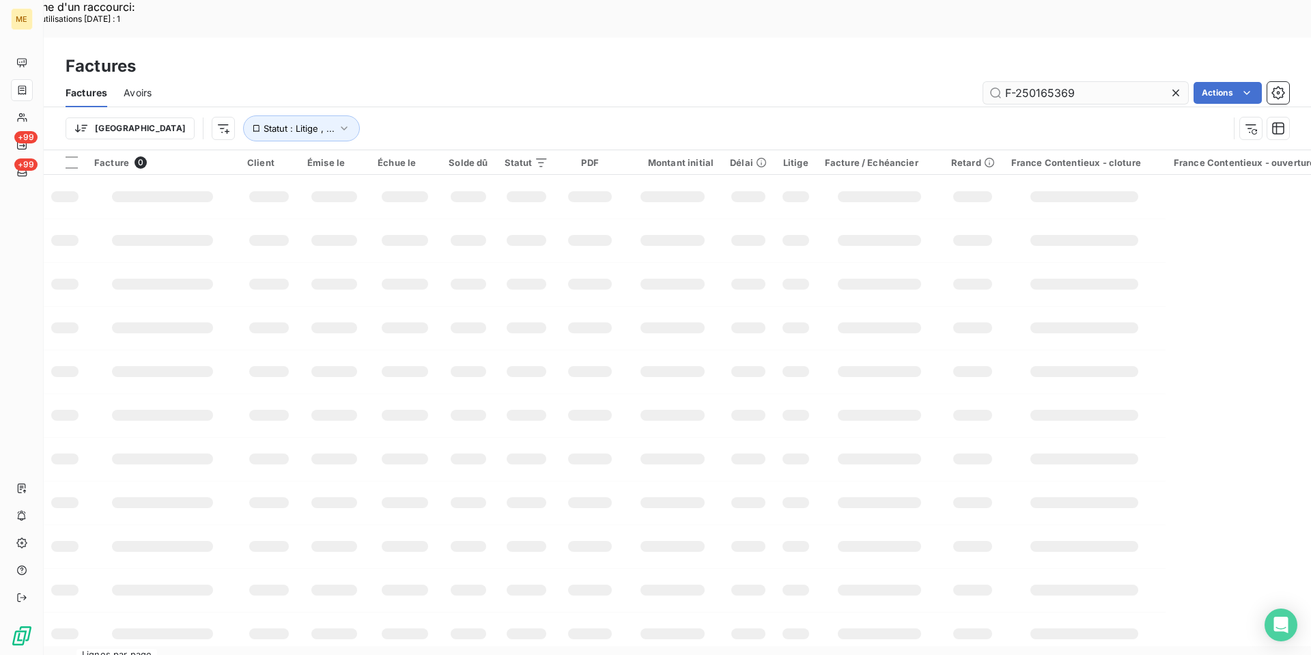
click at [1073, 82] on input "F-250165369" at bounding box center [1085, 93] width 205 height 22
type input "250147741"
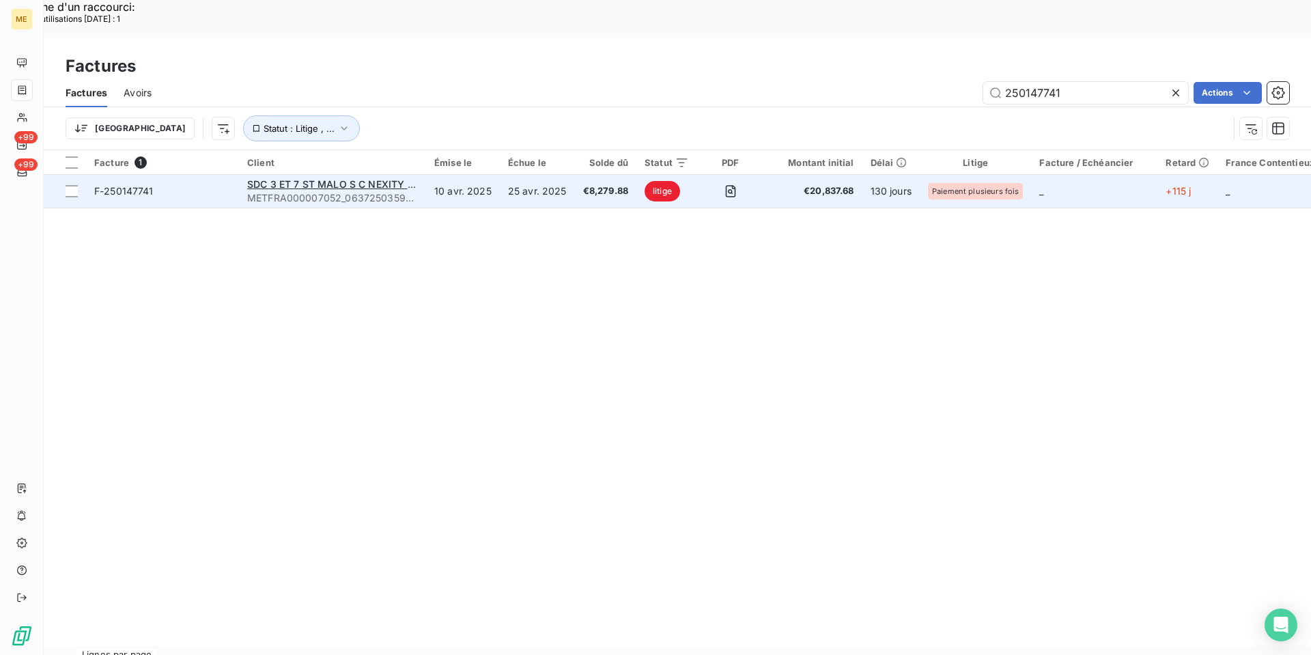
click at [154, 184] on span "F-250147741" at bounding box center [162, 191] width 137 height 14
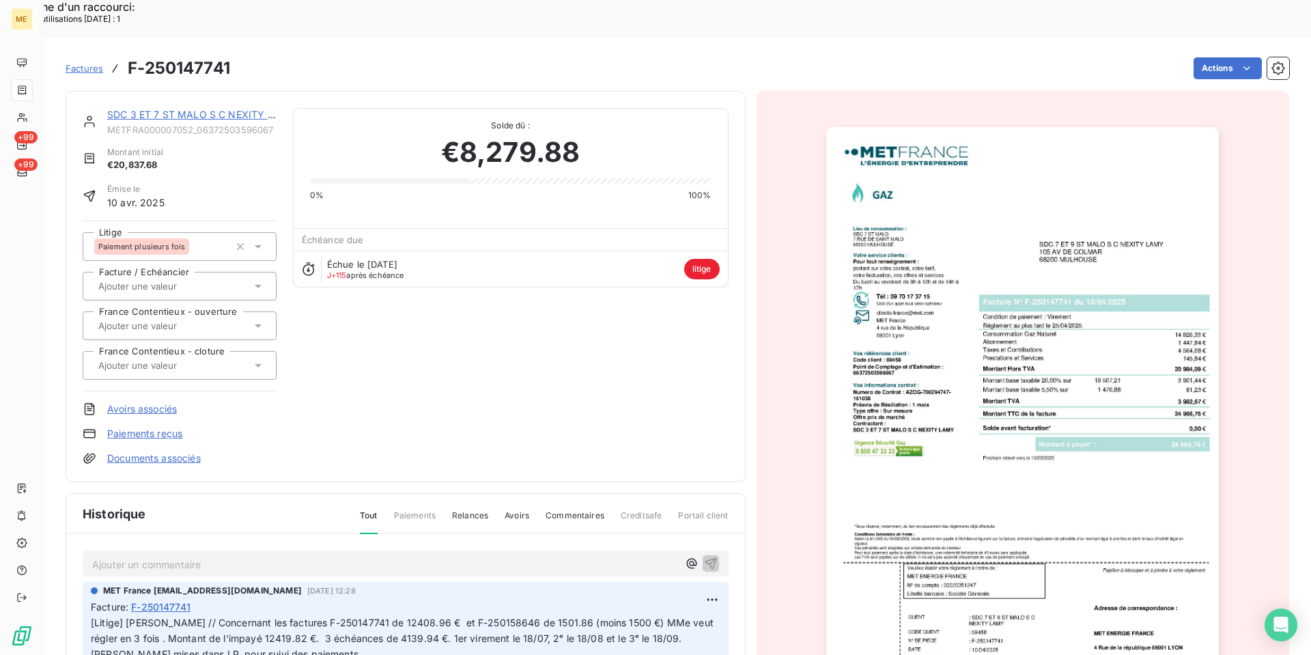
click at [176, 109] on link "SDC 3 ET 7 ST MALO S C NEXITY LAMY" at bounding box center [201, 115] width 188 height 12
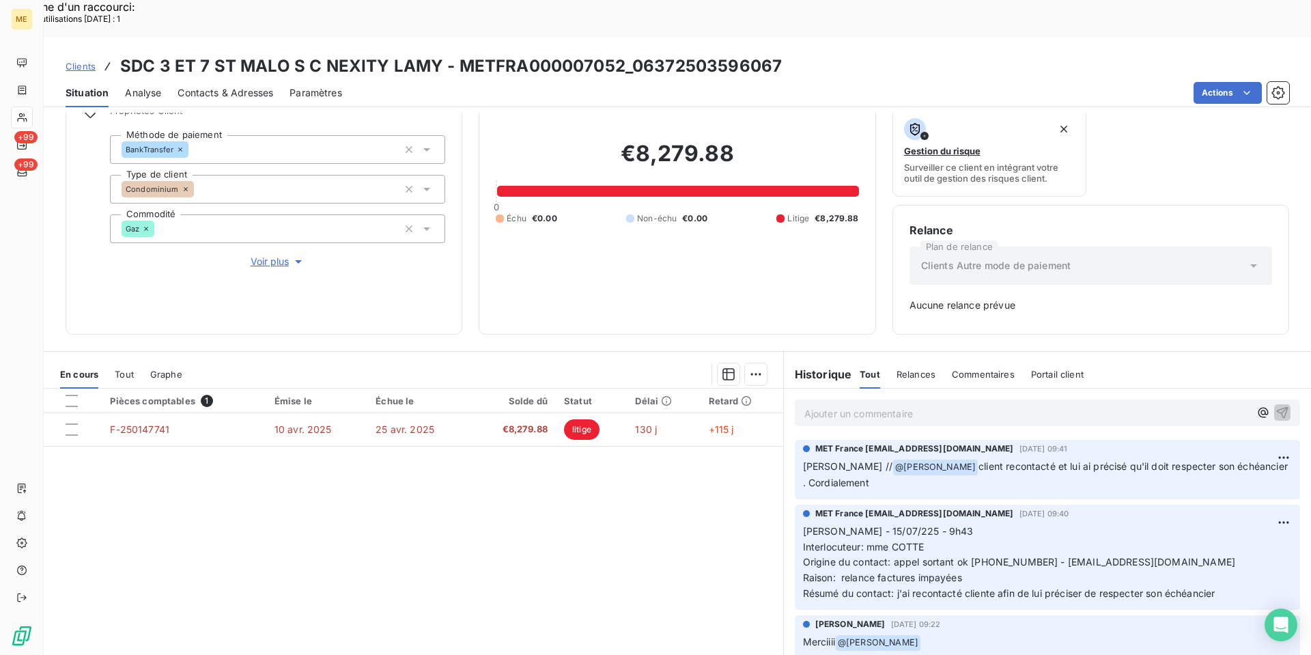
click at [842, 405] on p "Ajouter un commentaire ﻿" at bounding box center [1026, 413] width 445 height 17
click at [911, 405] on p "Kenza/ interaction du" at bounding box center [1026, 413] width 445 height 16
click at [1124, 406] on span "Kenza/ interaction du [DATE] 11:07 / avis de virement d'un montant de" at bounding box center [964, 412] width 320 height 12
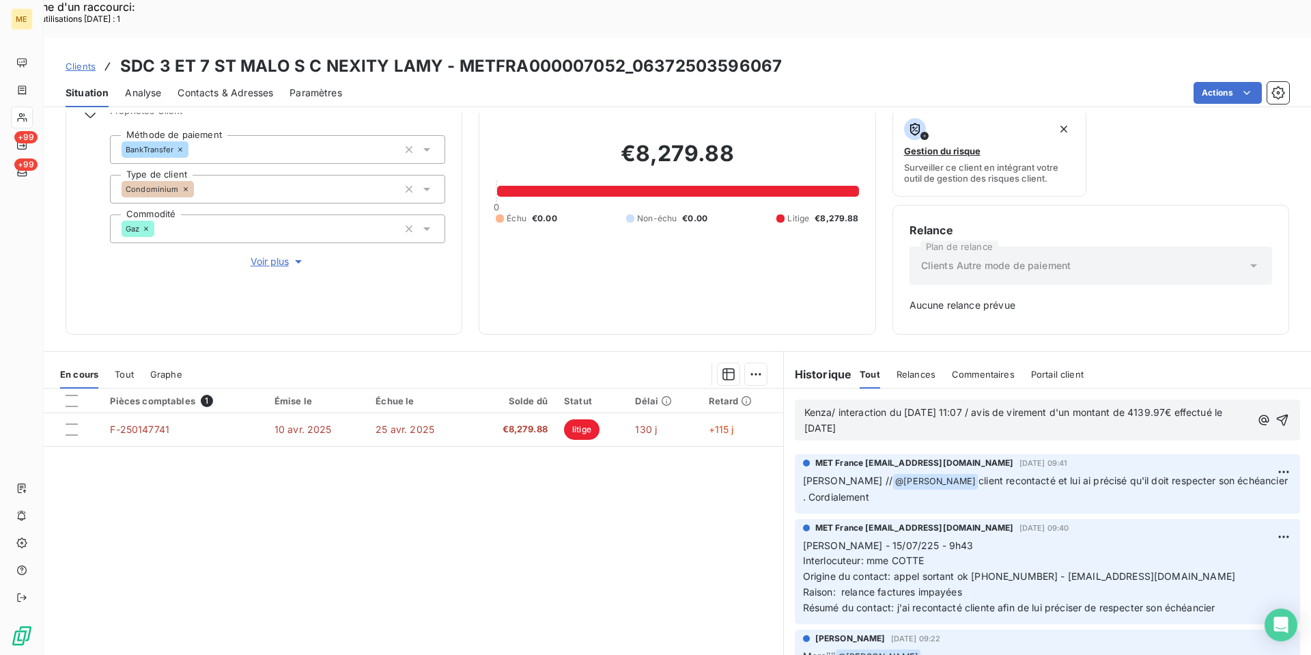
scroll to position [39, 0]
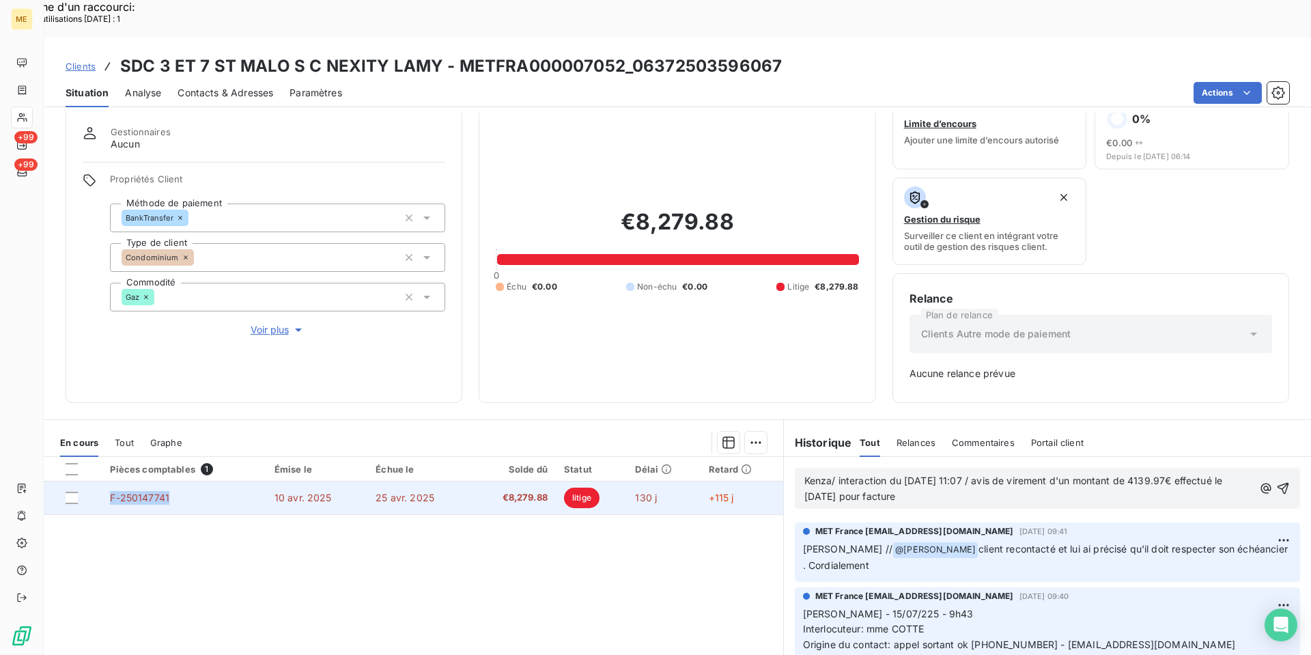
copy span "F-250147741"
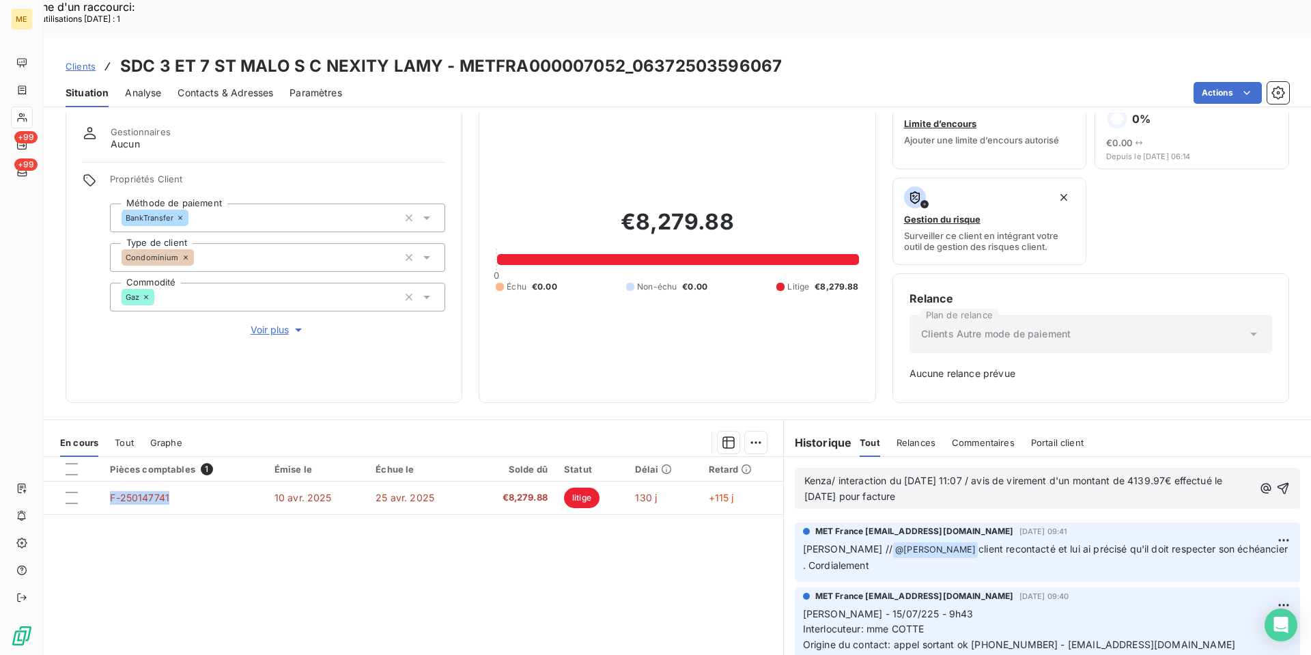
drag, startPoint x: 176, startPoint y: 462, endPoint x: 125, endPoint y: 537, distance: 90.3
click at [125, 537] on div "Pièces comptables 1 Émise le Échue le Solde dû Statut Délai Retard F-250147741 …" at bounding box center [413, 588] width 739 height 263
click at [960, 473] on p "Kenza/ interaction du [DATE] 11:07 / avis de virement d'un montant de 4139.97€ …" at bounding box center [1028, 488] width 449 height 31
click at [1276, 481] on icon "button" at bounding box center [1283, 488] width 14 height 14
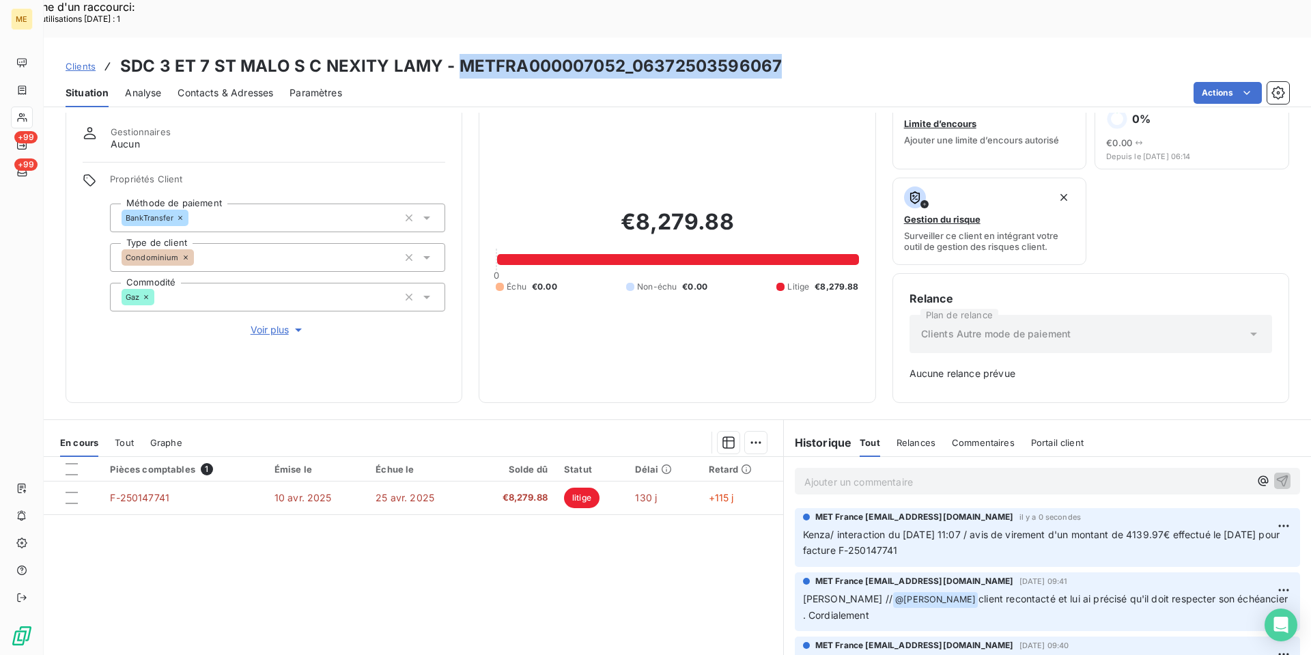
copy h3 "METFRA000007052_06372503596067"
drag, startPoint x: 455, startPoint y: 22, endPoint x: 777, endPoint y: 24, distance: 322.2
click at [777, 54] on div "Clients SDC 3 ET 7 ST MALO S C NEXITY LAMY - METFRA000007052_06372503596067" at bounding box center [677, 66] width 1267 height 25
